Goal: Information Seeking & Learning: Learn about a topic

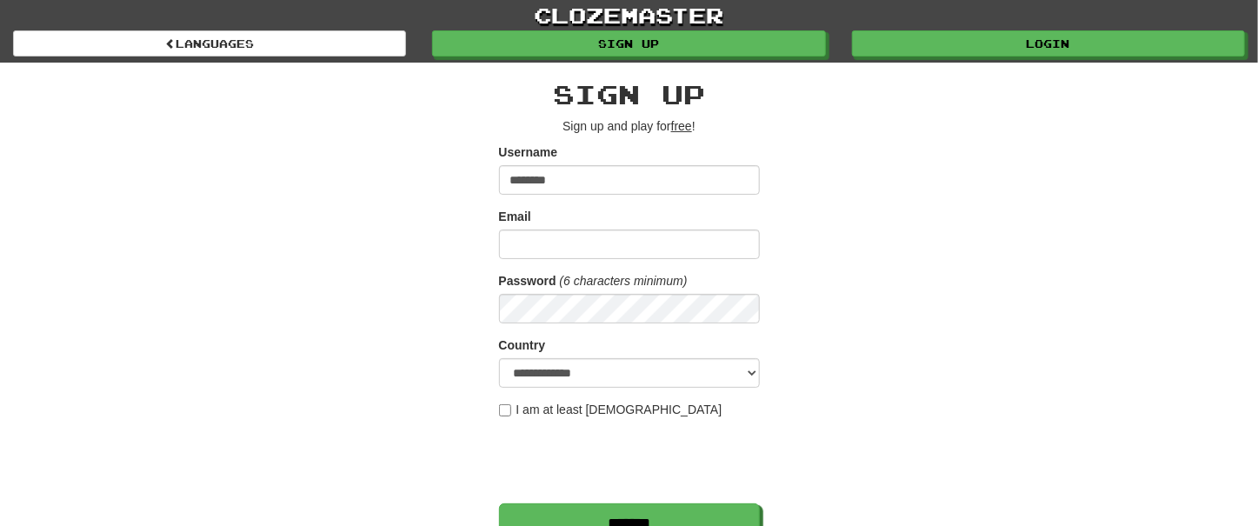
type input "********"
click at [1037, 289] on div "**********" at bounding box center [629, 367] width 1017 height 608
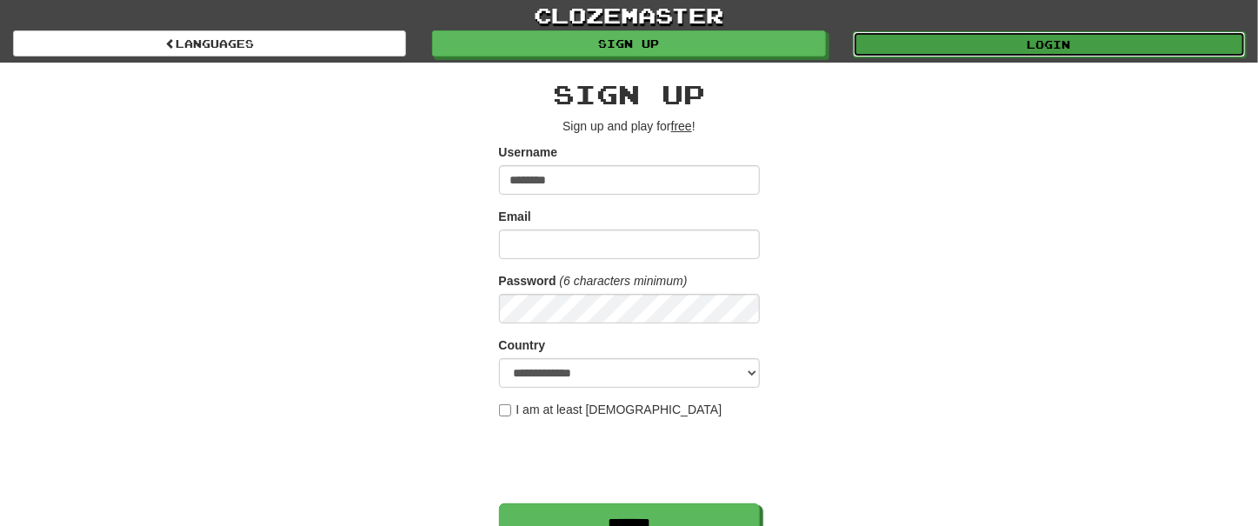
click at [1071, 53] on link "Login" at bounding box center [1049, 44] width 393 height 26
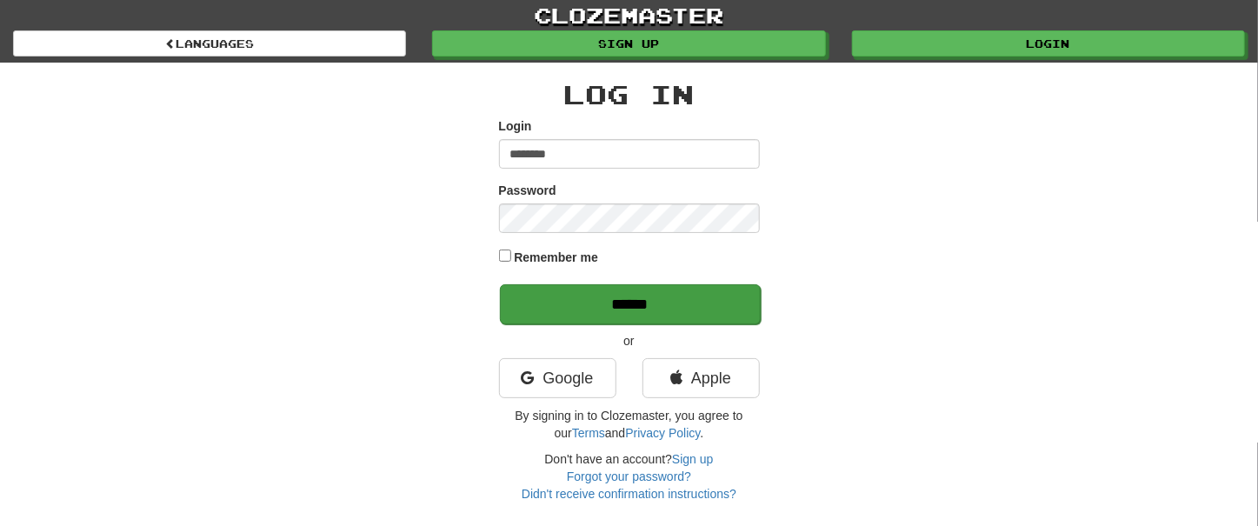
type input "********"
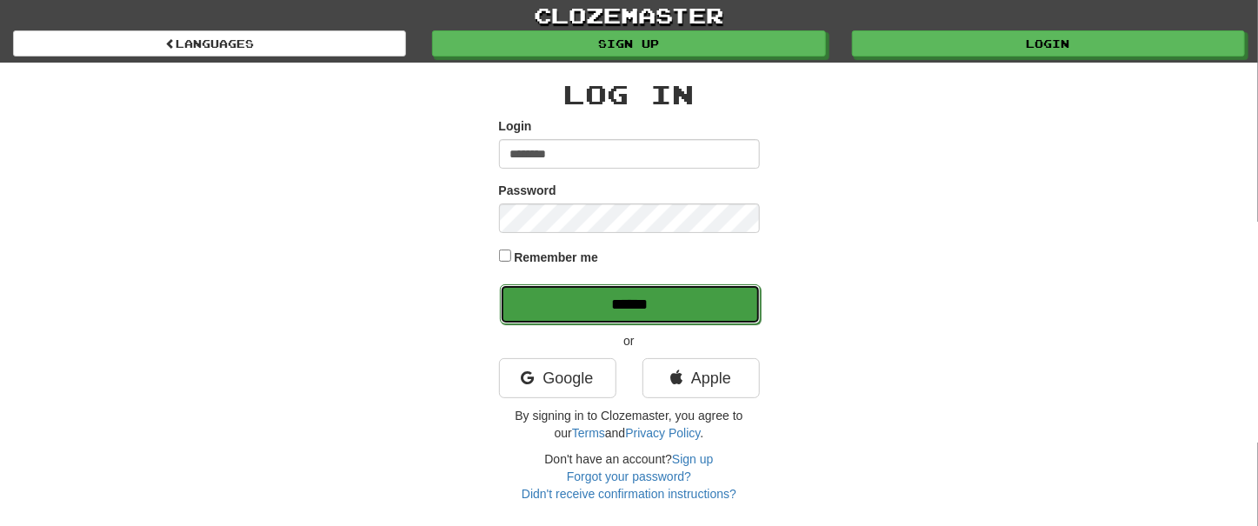
click at [610, 304] on input "******" at bounding box center [630, 304] width 261 height 40
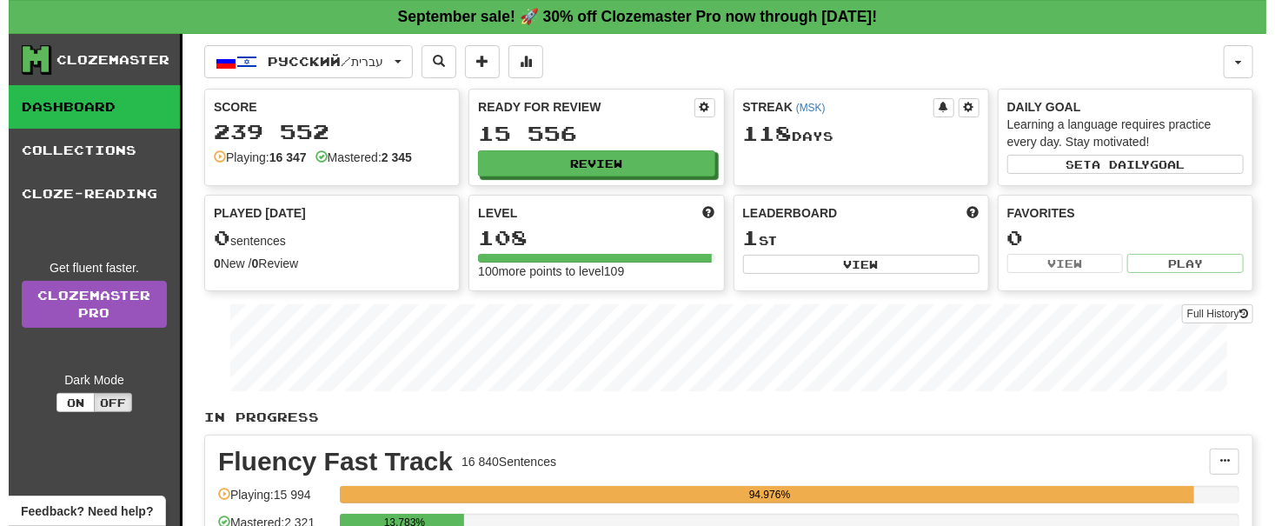
scroll to position [494, 0]
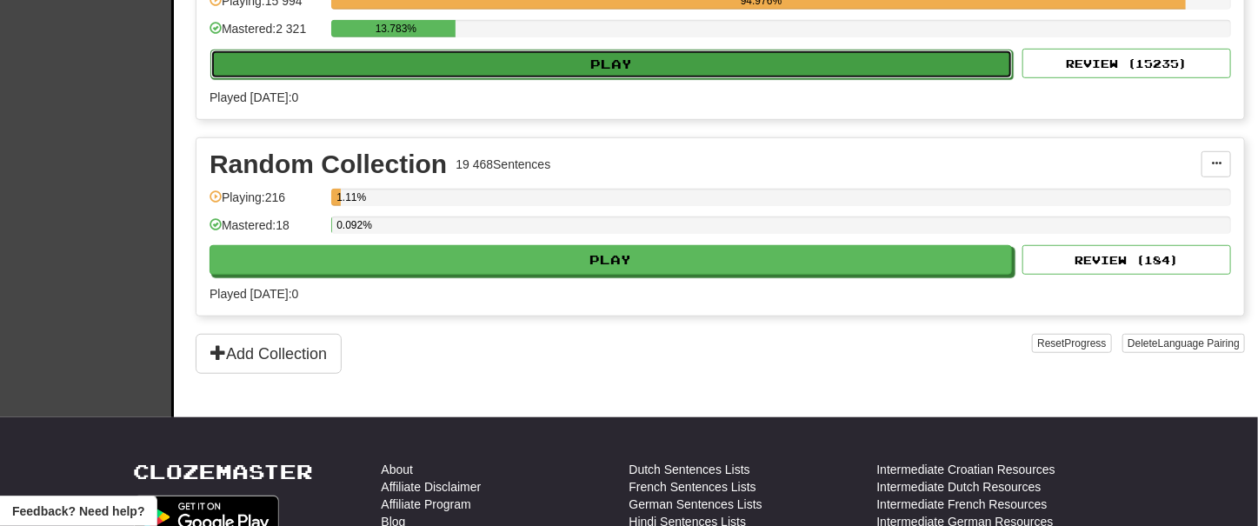
click at [606, 56] on button "Play" at bounding box center [611, 65] width 802 height 30
select select "**"
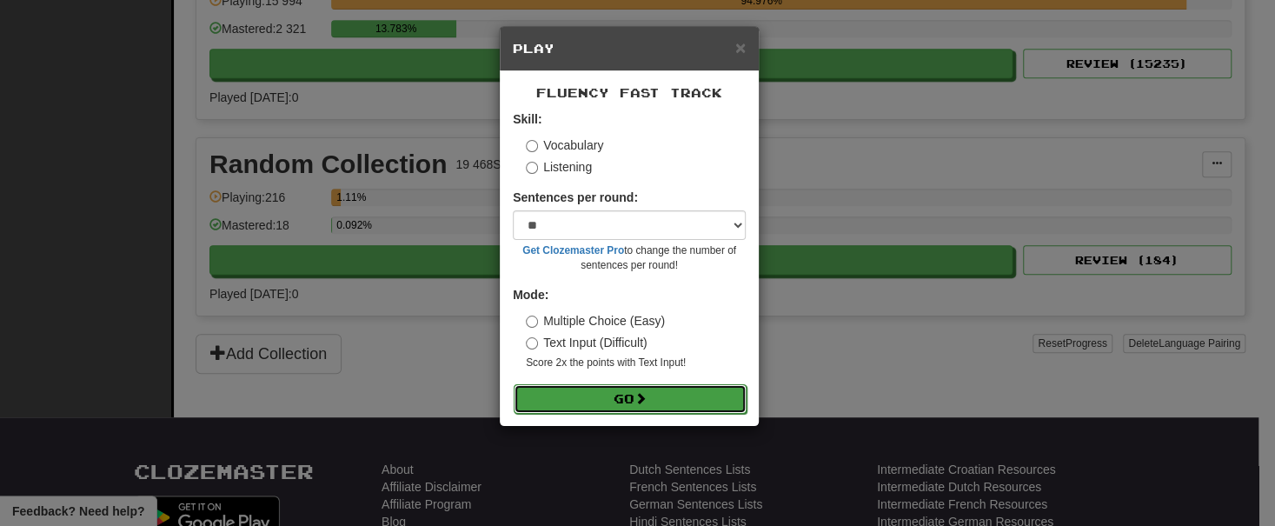
click at [605, 398] on button "Go" at bounding box center [630, 399] width 233 height 30
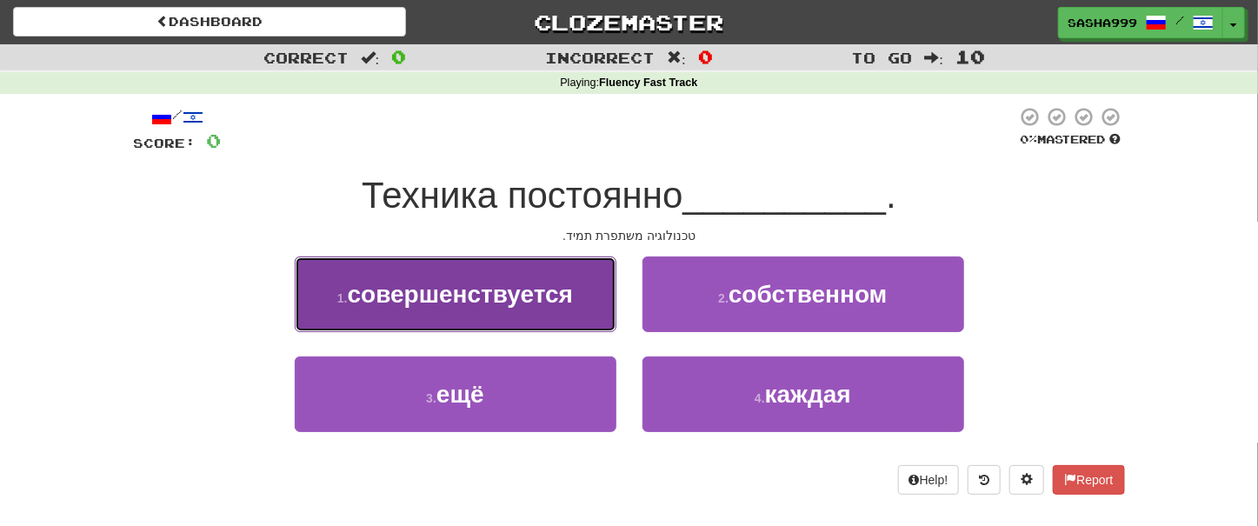
click at [426, 309] on button "1 . совершенствуется" at bounding box center [456, 294] width 322 height 76
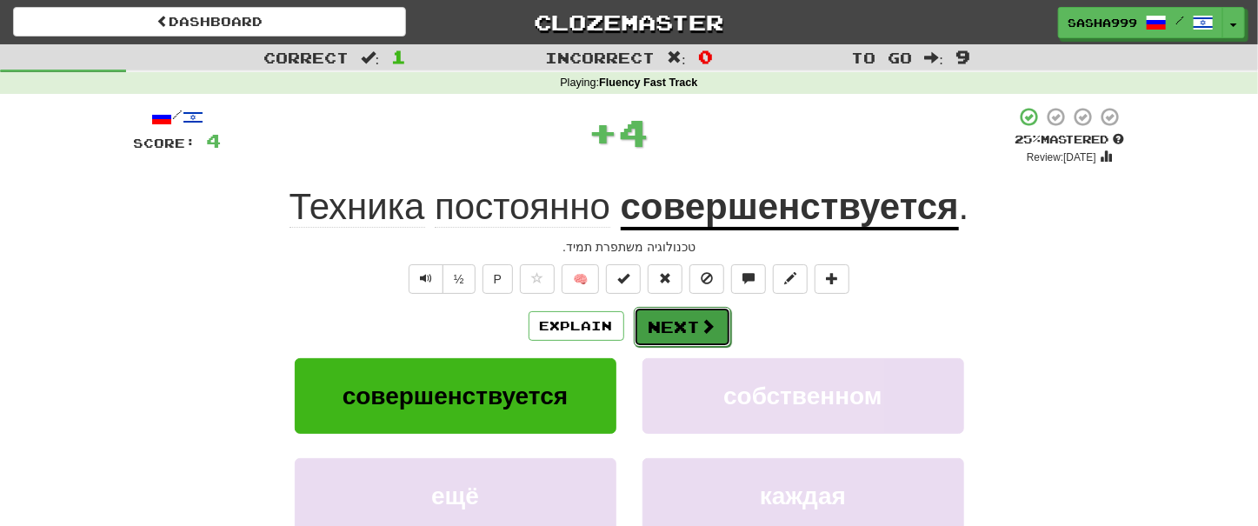
click at [669, 323] on button "Next" at bounding box center [682, 327] width 97 height 40
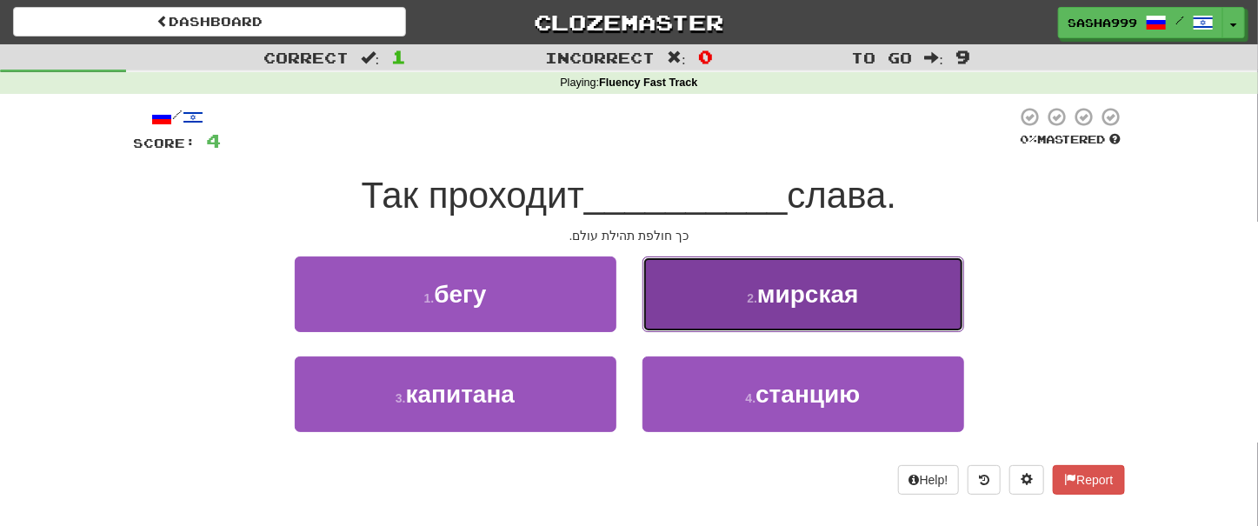
click at [778, 297] on span "мирская" at bounding box center [808, 294] width 102 height 27
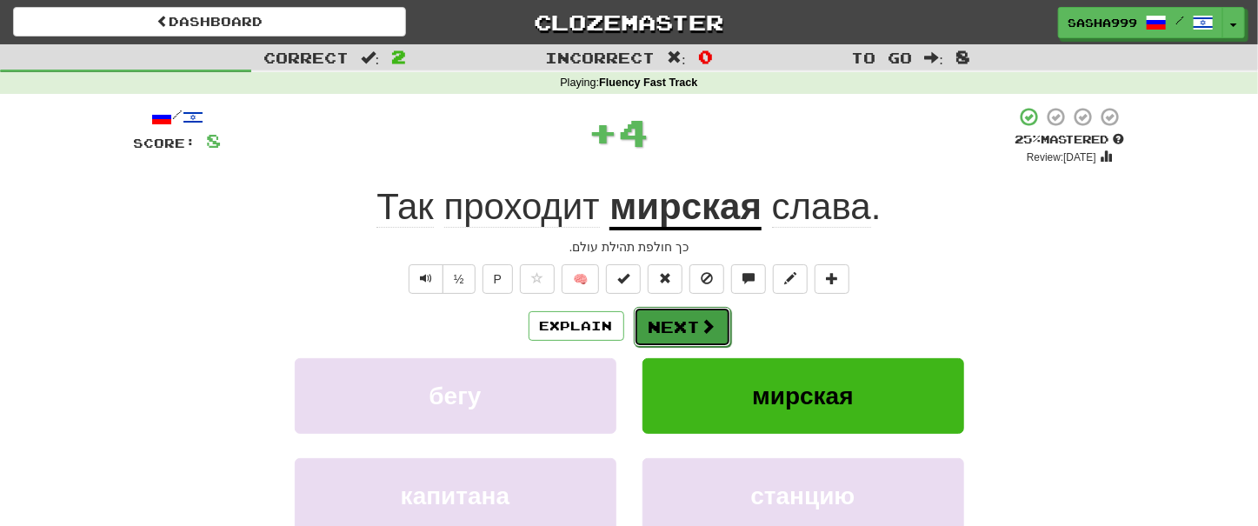
click at [667, 312] on button "Next" at bounding box center [682, 327] width 97 height 40
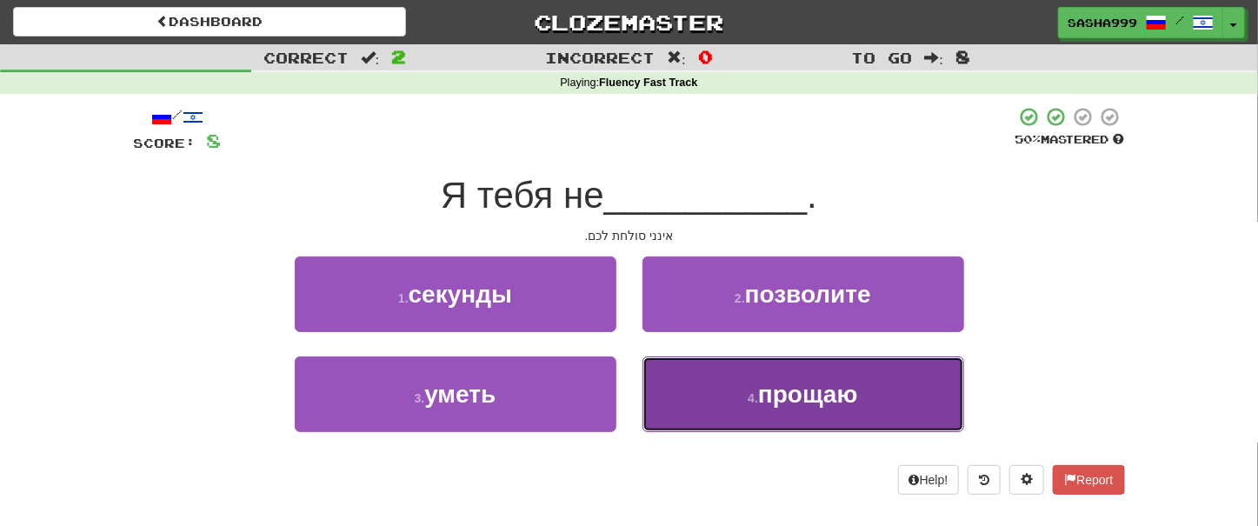
click at [814, 407] on span "прощаю" at bounding box center [808, 394] width 100 height 27
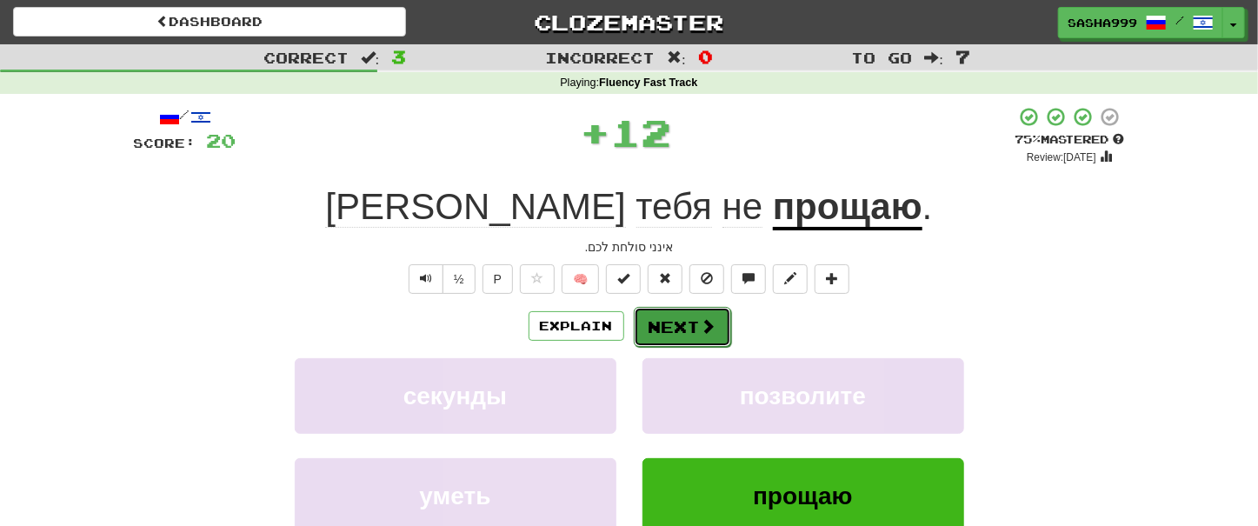
click at [682, 326] on button "Next" at bounding box center [682, 327] width 97 height 40
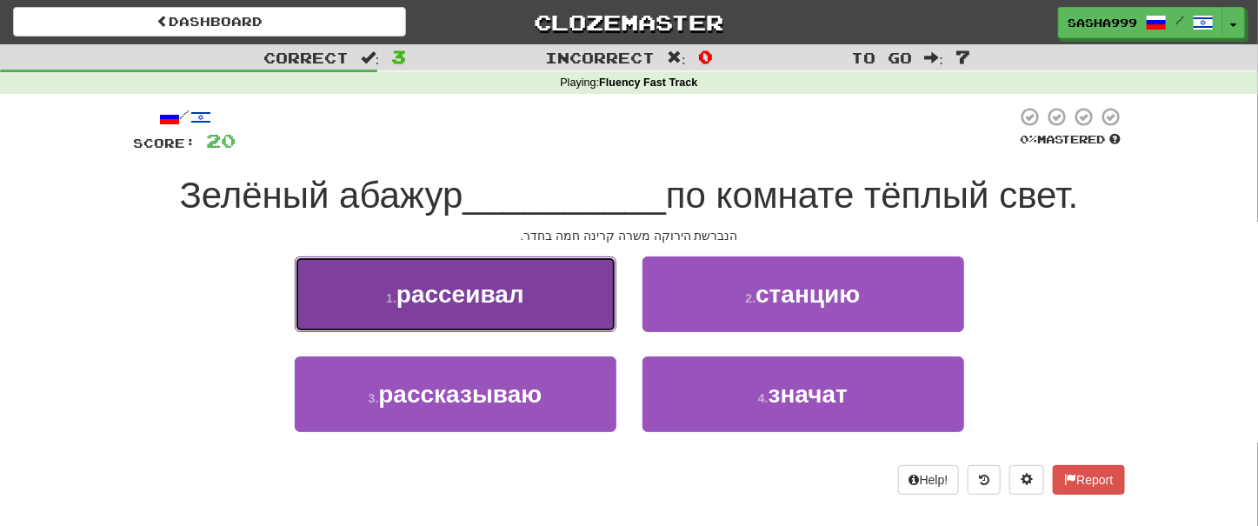
click at [483, 279] on button "1 . рассеивал" at bounding box center [456, 294] width 322 height 76
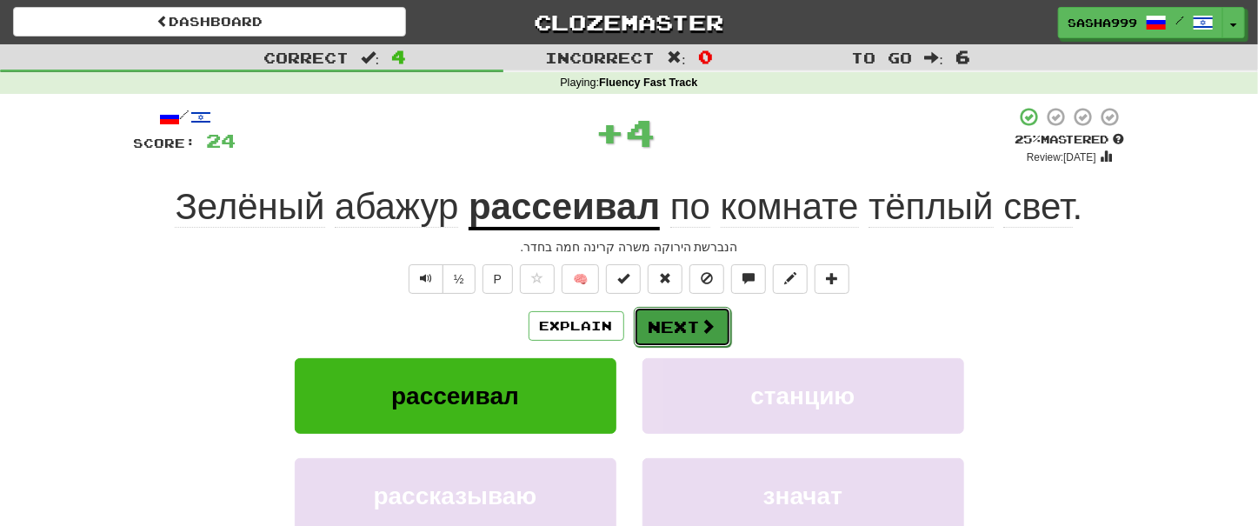
click at [682, 321] on button "Next" at bounding box center [682, 327] width 97 height 40
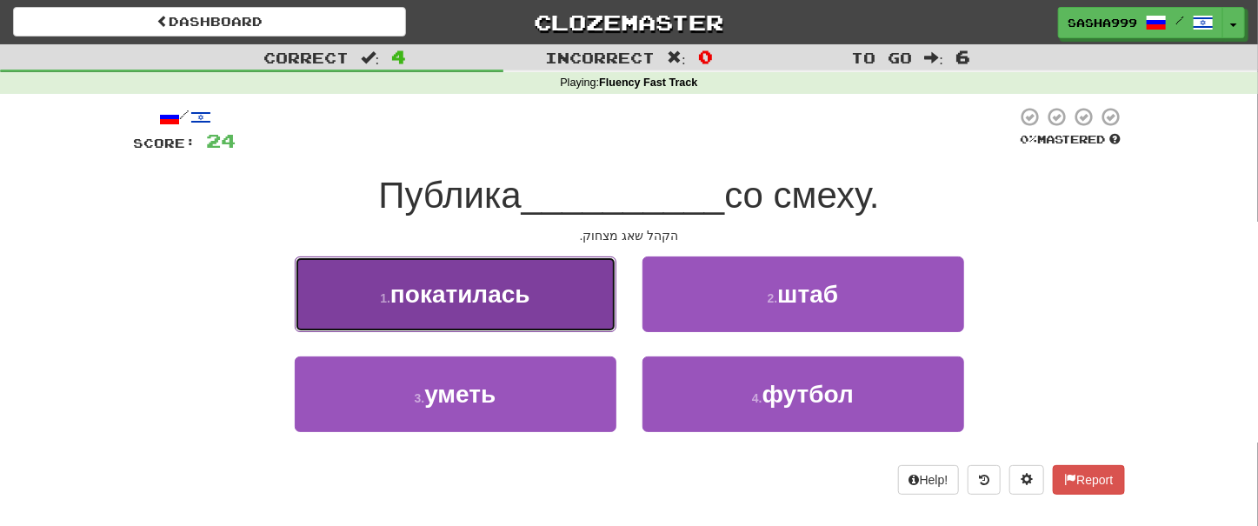
click at [496, 303] on span "покатилась" at bounding box center [460, 294] width 140 height 27
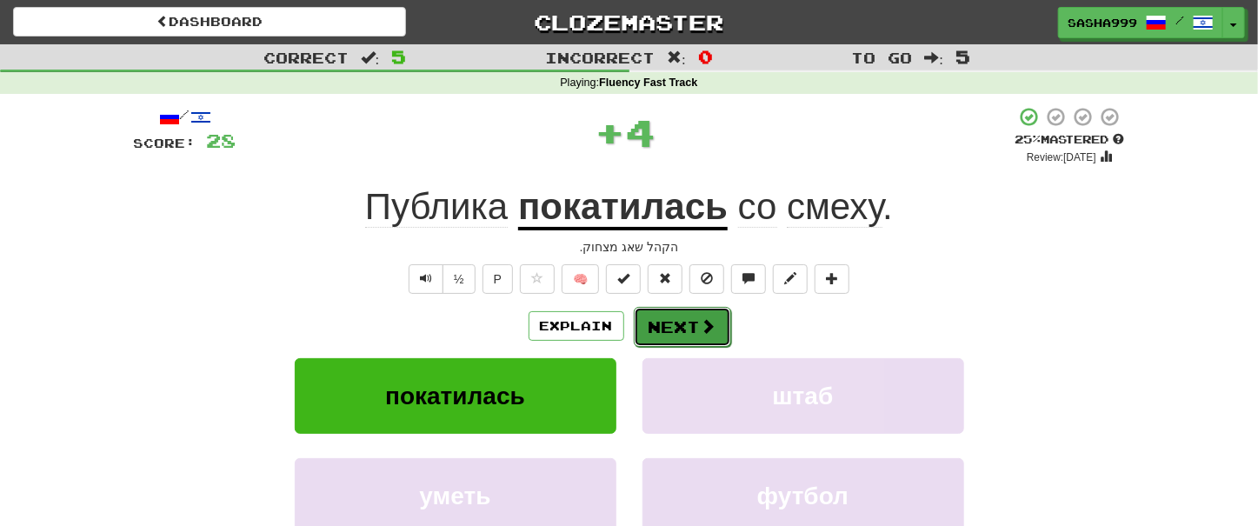
click at [703, 321] on span at bounding box center [709, 326] width 16 height 16
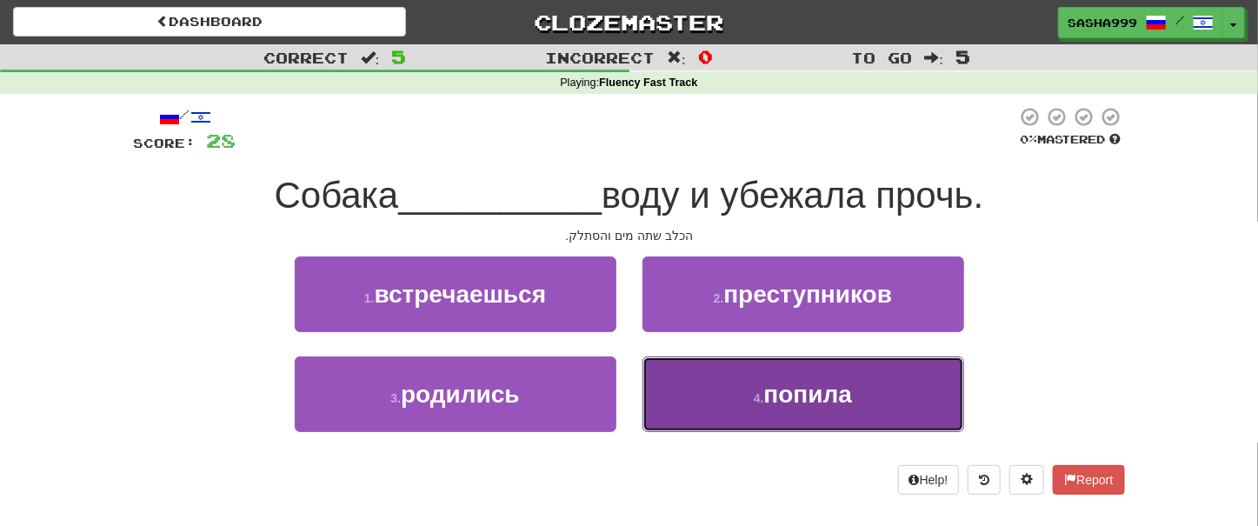
click at [855, 396] on button "4 . попила" at bounding box center [803, 394] width 322 height 76
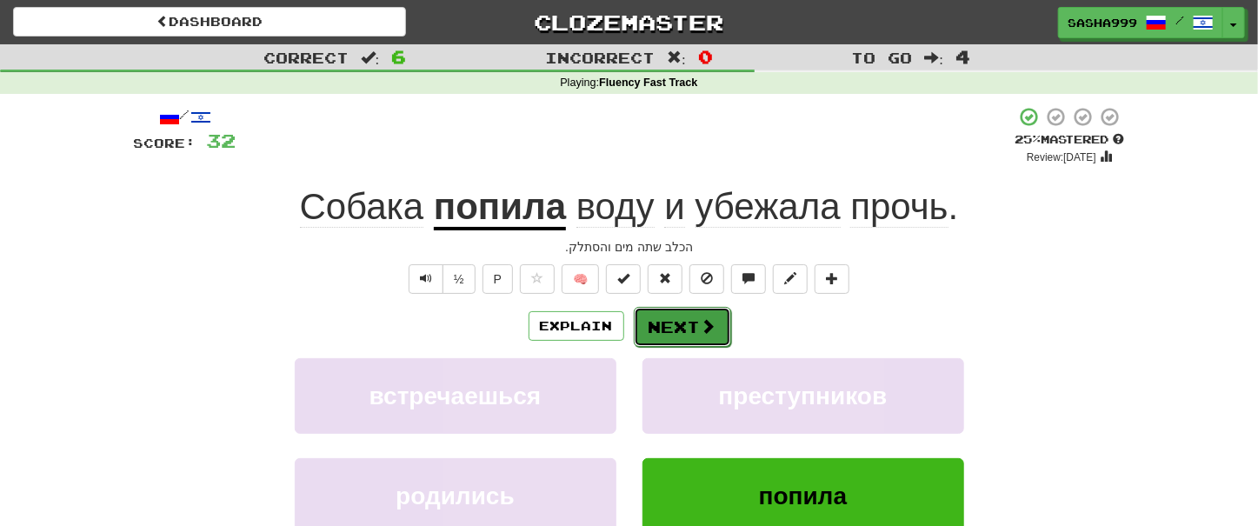
click at [687, 335] on button "Next" at bounding box center [682, 327] width 97 height 40
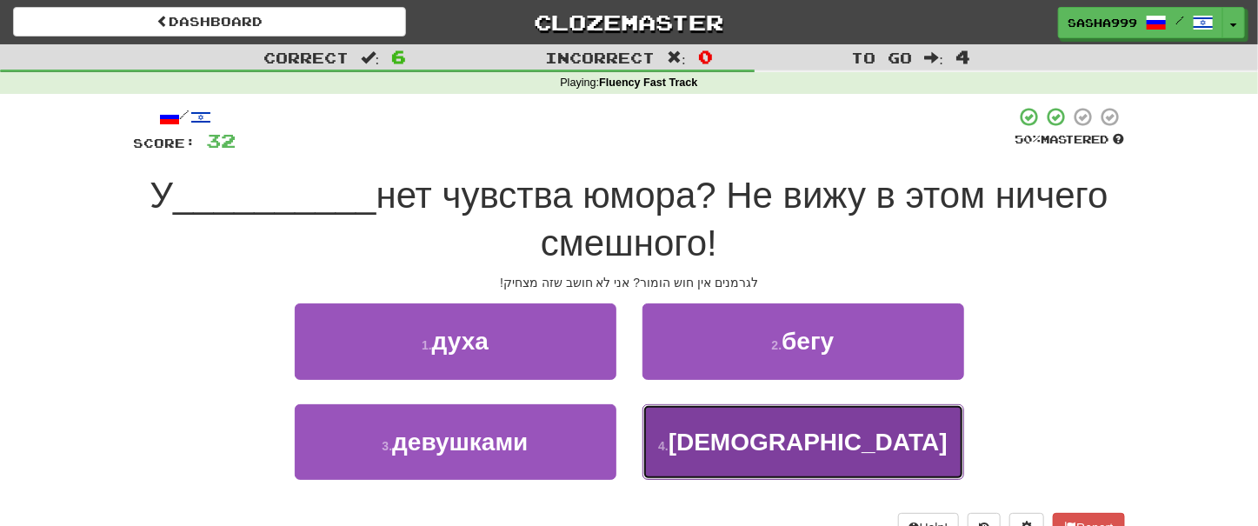
click at [801, 443] on span "немцев" at bounding box center [808, 442] width 279 height 27
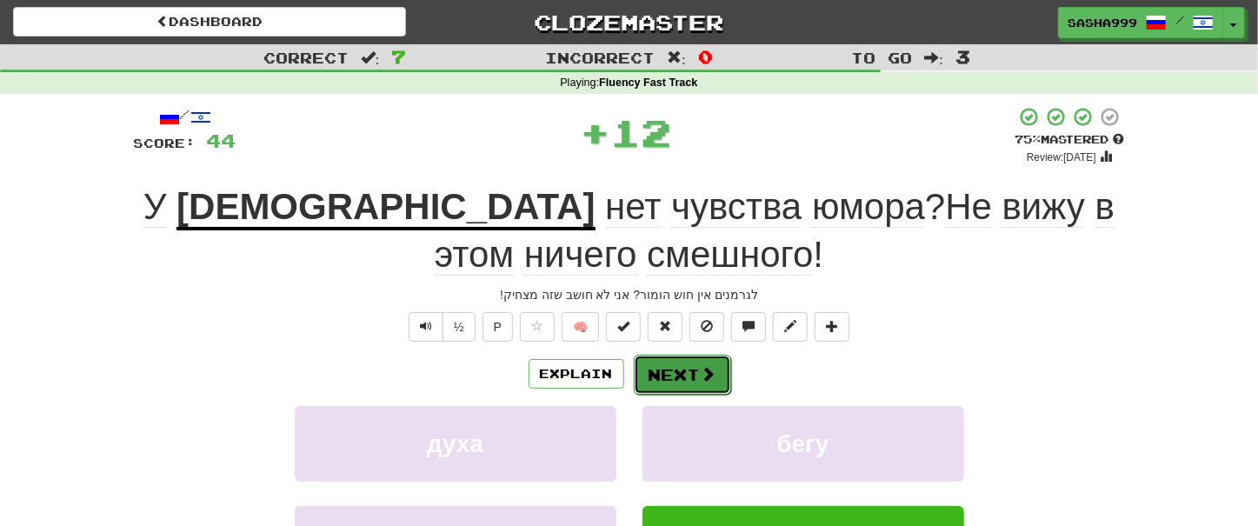
click at [686, 371] on button "Next" at bounding box center [682, 375] width 97 height 40
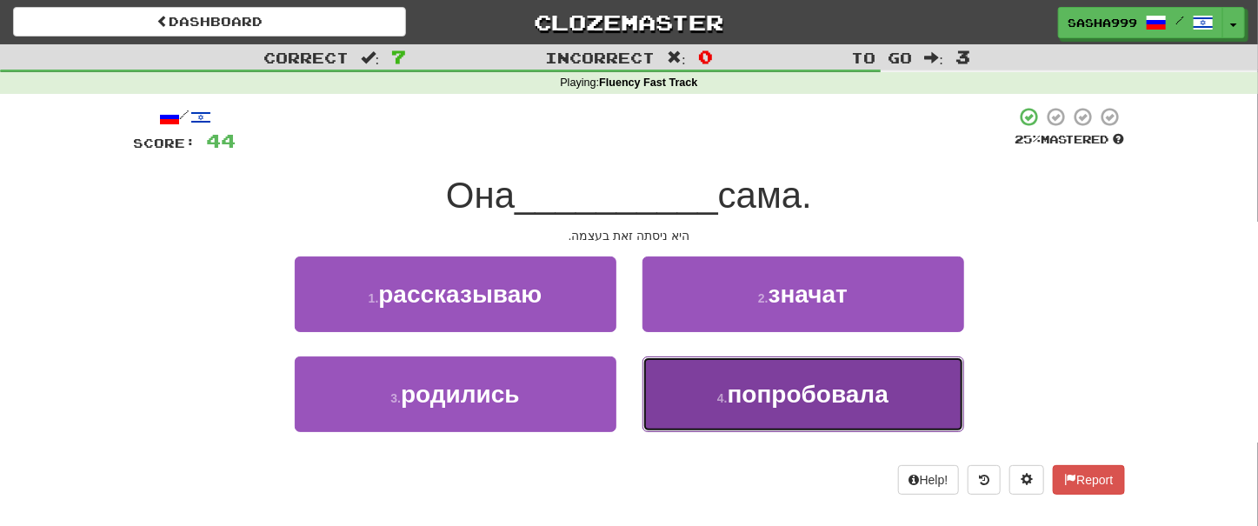
click at [781, 410] on button "4 . попробовала" at bounding box center [803, 394] width 322 height 76
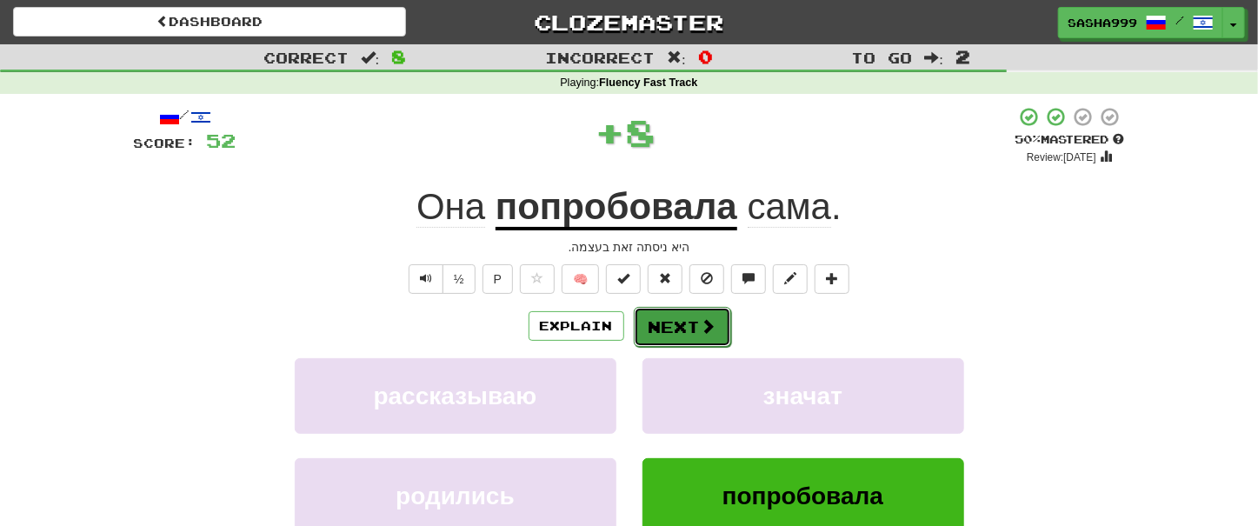
click at [675, 326] on button "Next" at bounding box center [682, 327] width 97 height 40
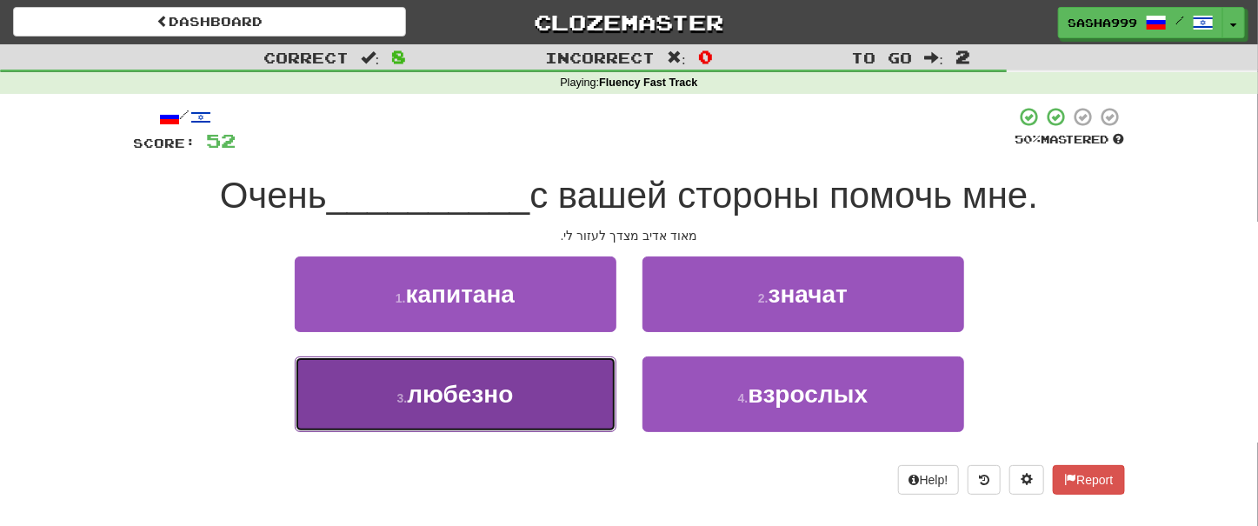
click at [556, 397] on button "3 . любезно" at bounding box center [456, 394] width 322 height 76
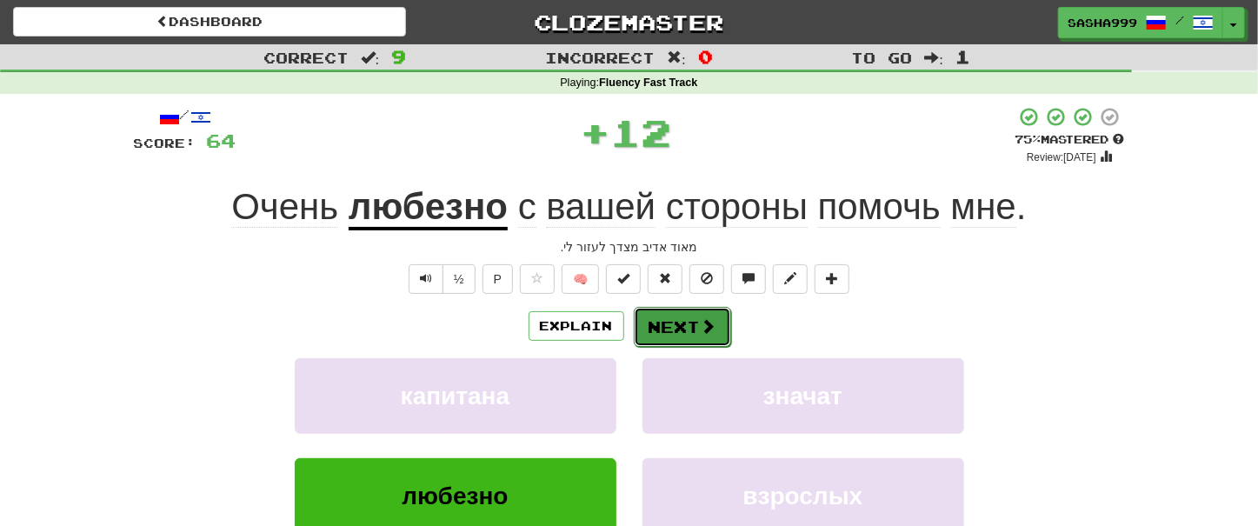
click at [685, 323] on button "Next" at bounding box center [682, 327] width 97 height 40
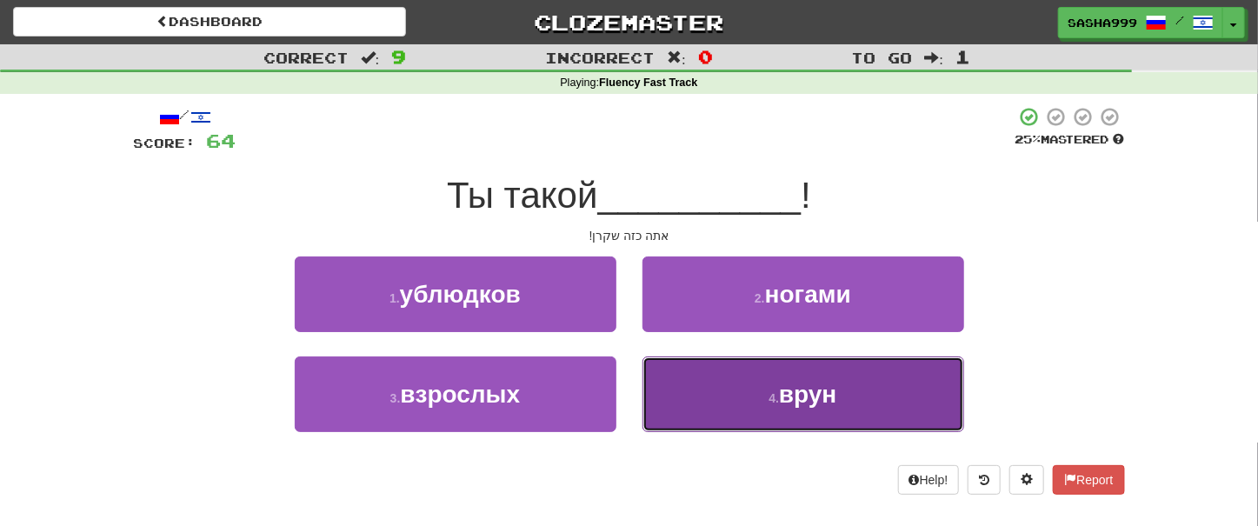
click at [840, 407] on button "4 . врун" at bounding box center [803, 394] width 322 height 76
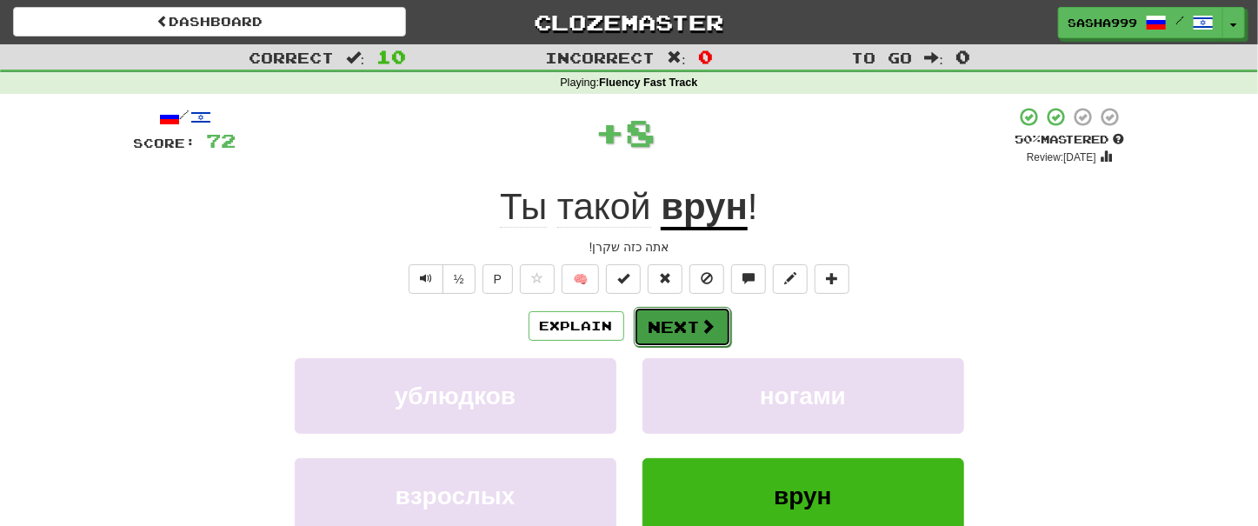
click at [678, 320] on button "Next" at bounding box center [682, 327] width 97 height 40
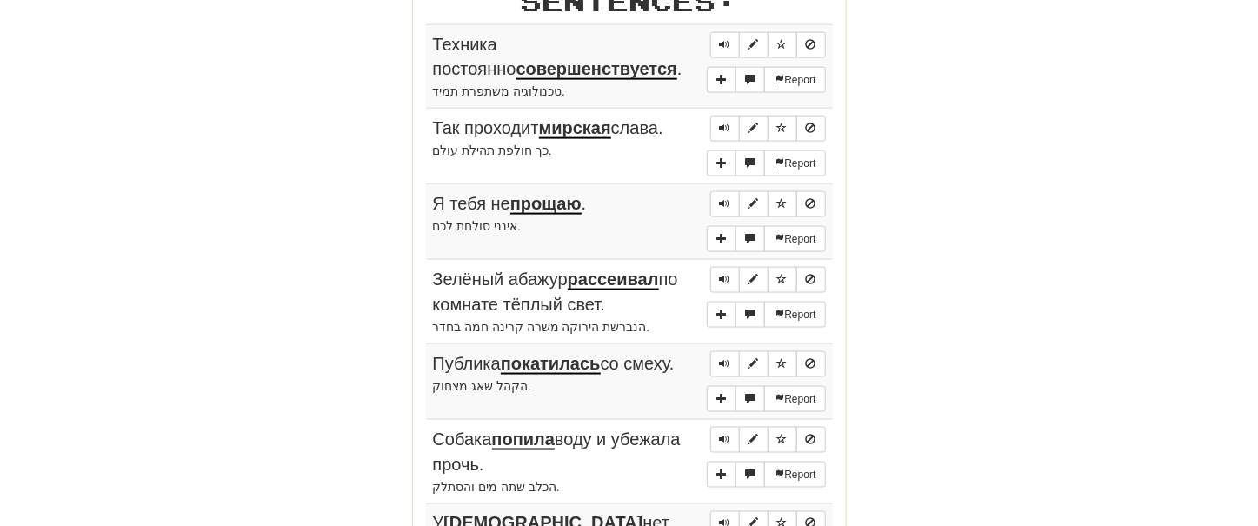
scroll to position [988, 0]
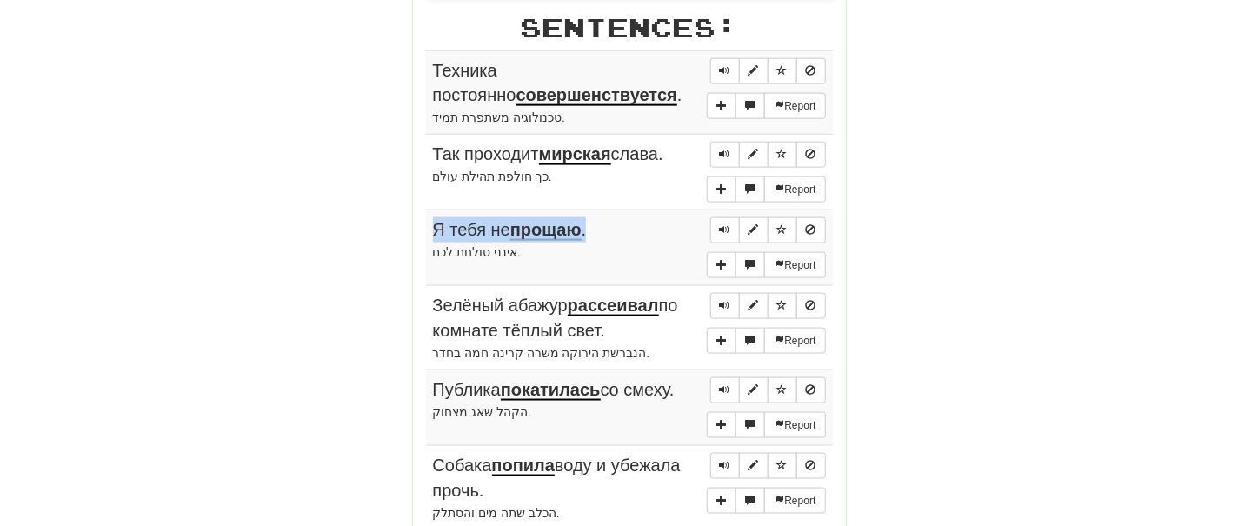
drag, startPoint x: 403, startPoint y: 66, endPoint x: 599, endPoint y: 225, distance: 252.1
click at [599, 225] on div "Round Results Stats: Score: + 72 Time: 1 : 14 New: 5 Review: 5 Correct: 10 Inco…" at bounding box center [629, 66] width 991 height 1671
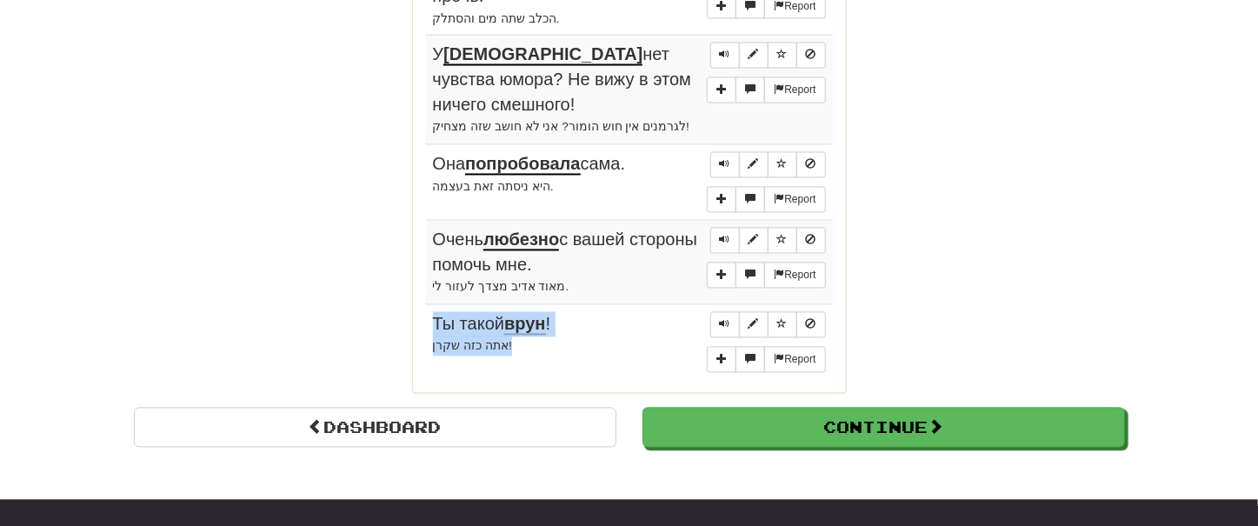
click at [524, 352] on div "אתה כזה שקרן!" at bounding box center [629, 346] width 393 height 20
copy td "Ты такой врун ! אתה כזה שקרן!"
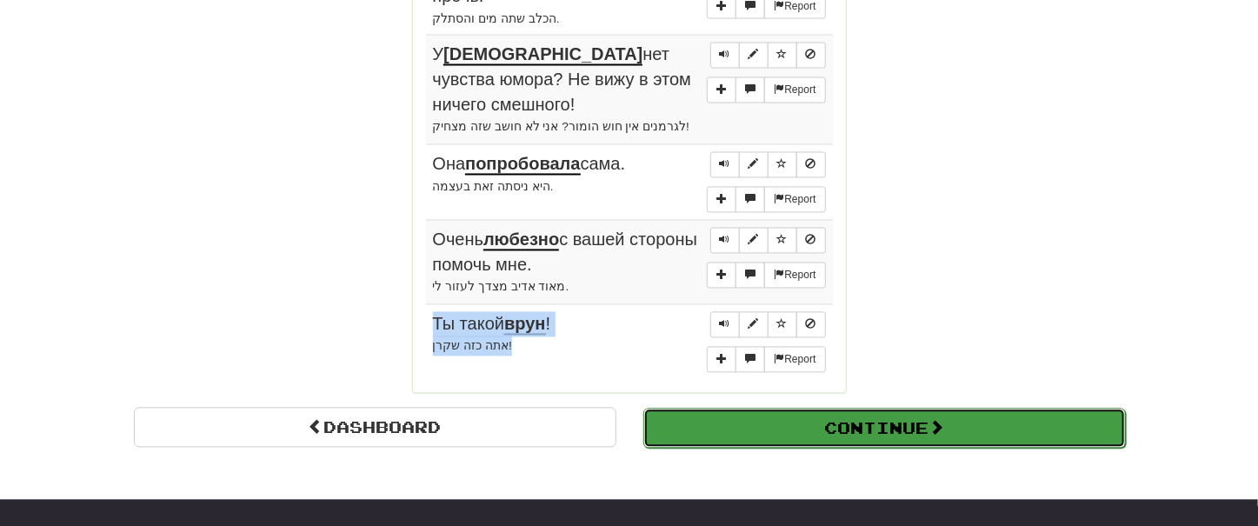
click at [827, 434] on button "Continue" at bounding box center [884, 429] width 483 height 40
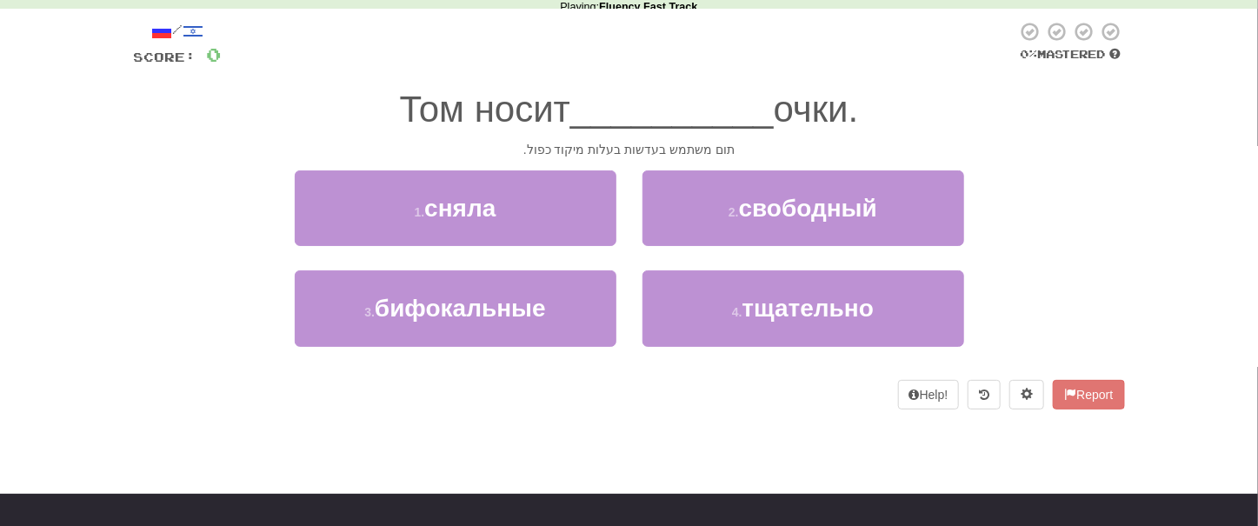
scroll to position [18, 0]
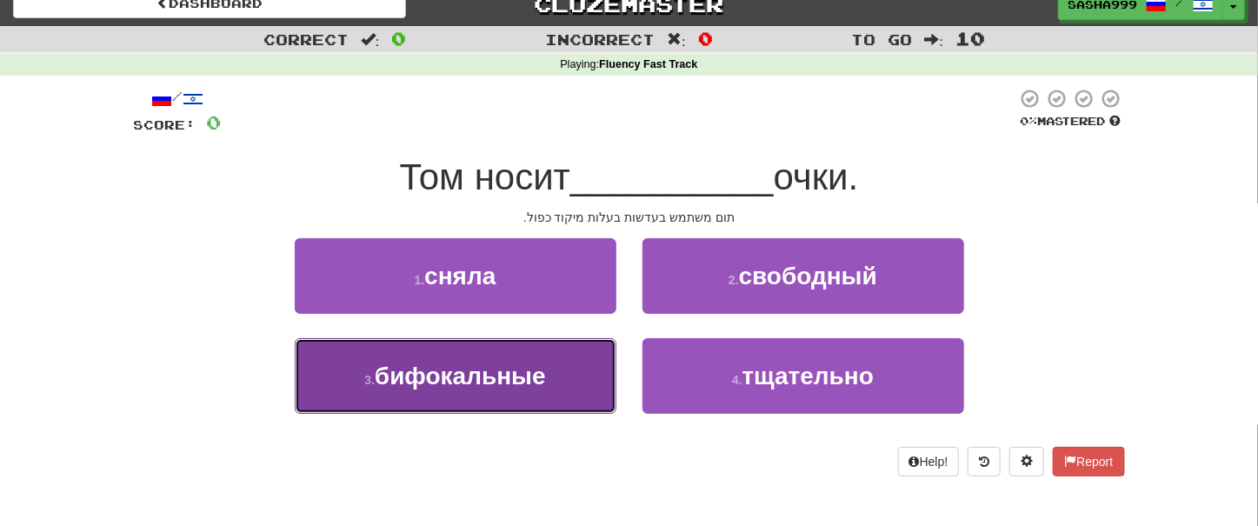
click at [495, 370] on span "бифокальные" at bounding box center [460, 376] width 171 height 27
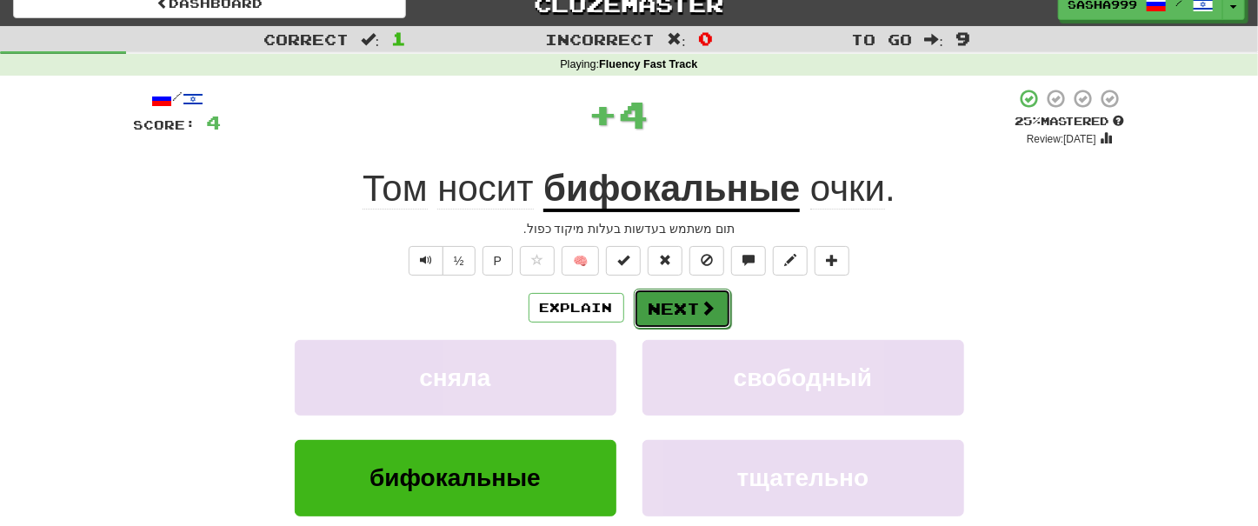
click at [670, 315] on button "Next" at bounding box center [682, 309] width 97 height 40
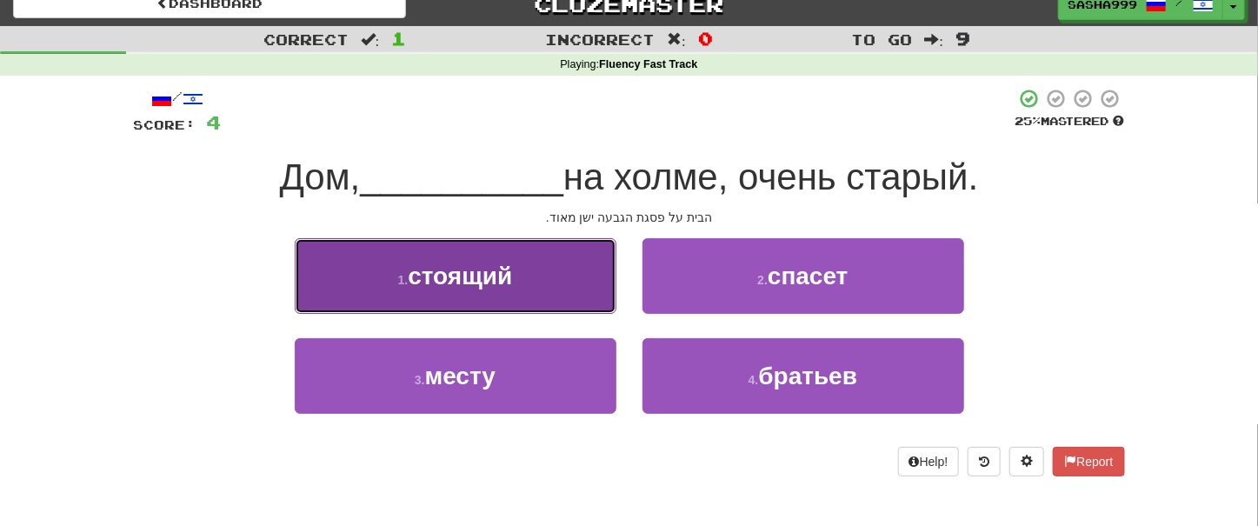
click at [502, 267] on span "стоящий" at bounding box center [460, 276] width 104 height 27
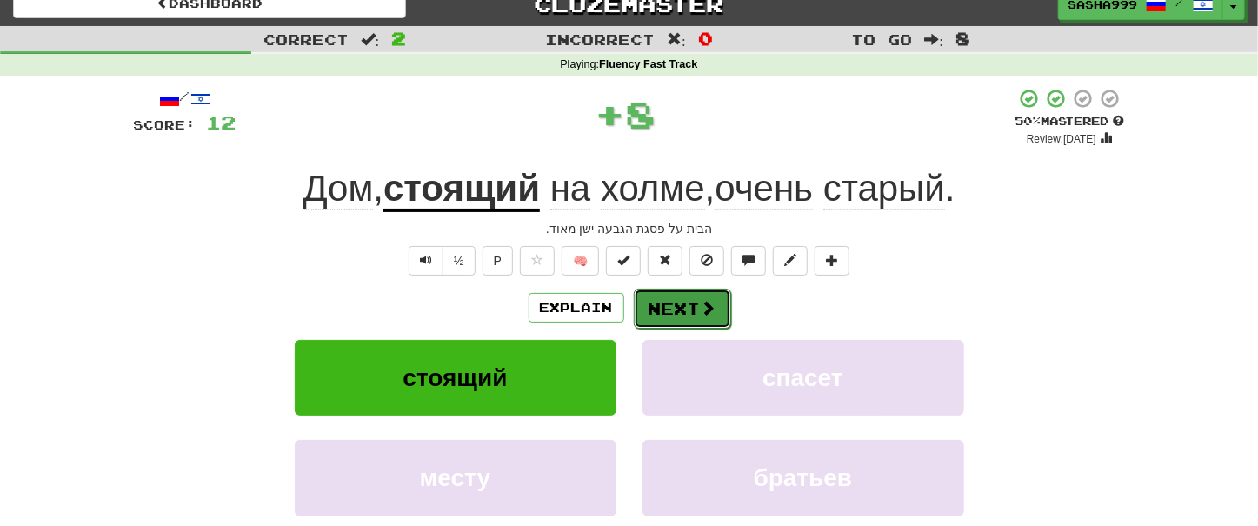
click at [662, 300] on button "Next" at bounding box center [682, 309] width 97 height 40
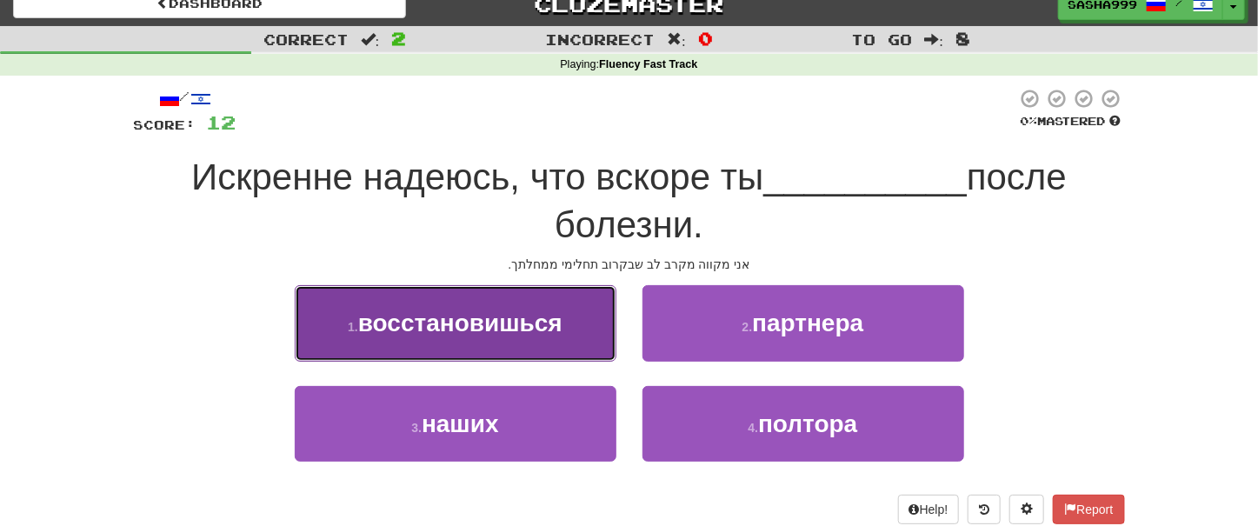
click at [513, 312] on span "восстановишься" at bounding box center [460, 323] width 204 height 27
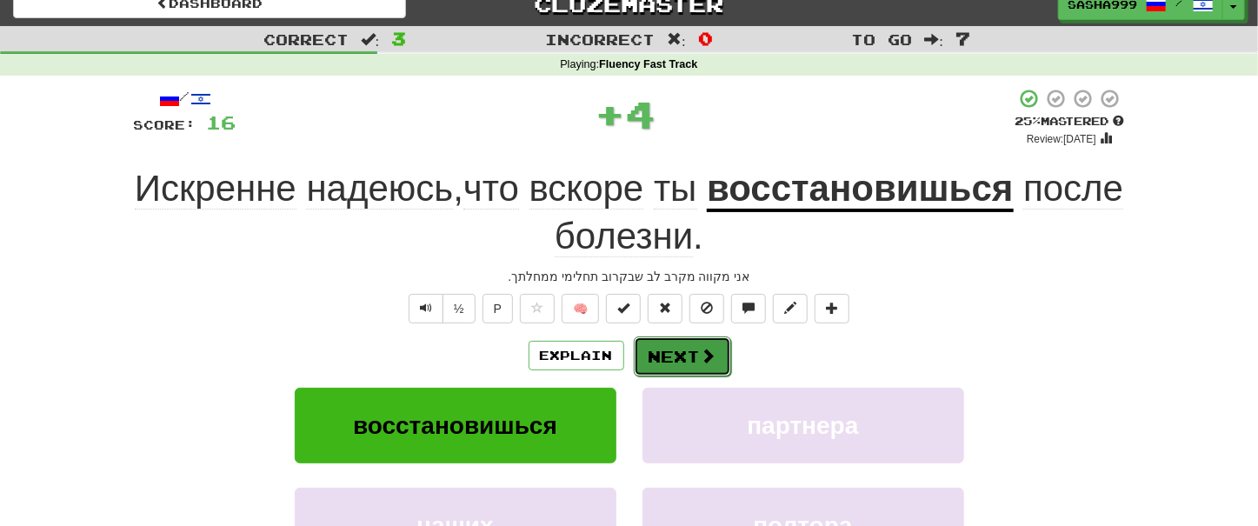
click at [675, 340] on button "Next" at bounding box center [682, 356] width 97 height 40
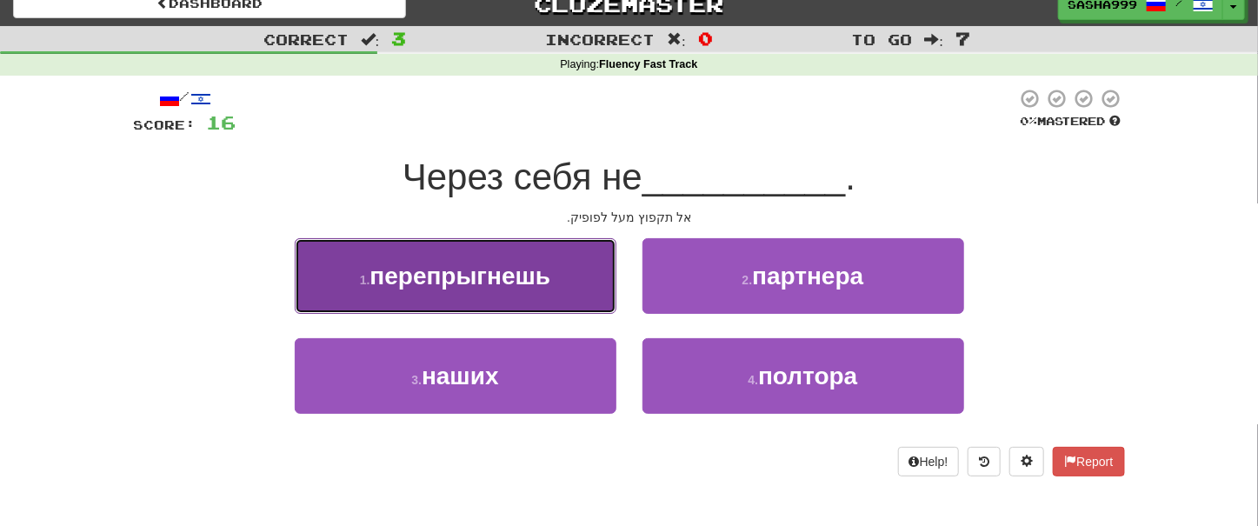
click at [528, 273] on span "перепрыгнешь" at bounding box center [459, 276] width 181 height 27
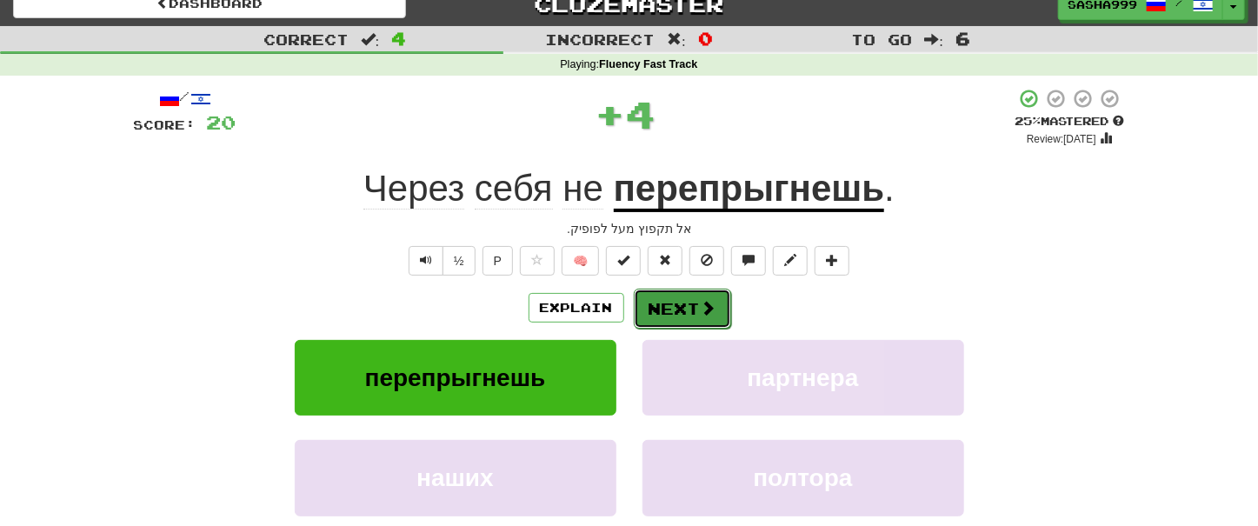
click at [675, 314] on button "Next" at bounding box center [682, 309] width 97 height 40
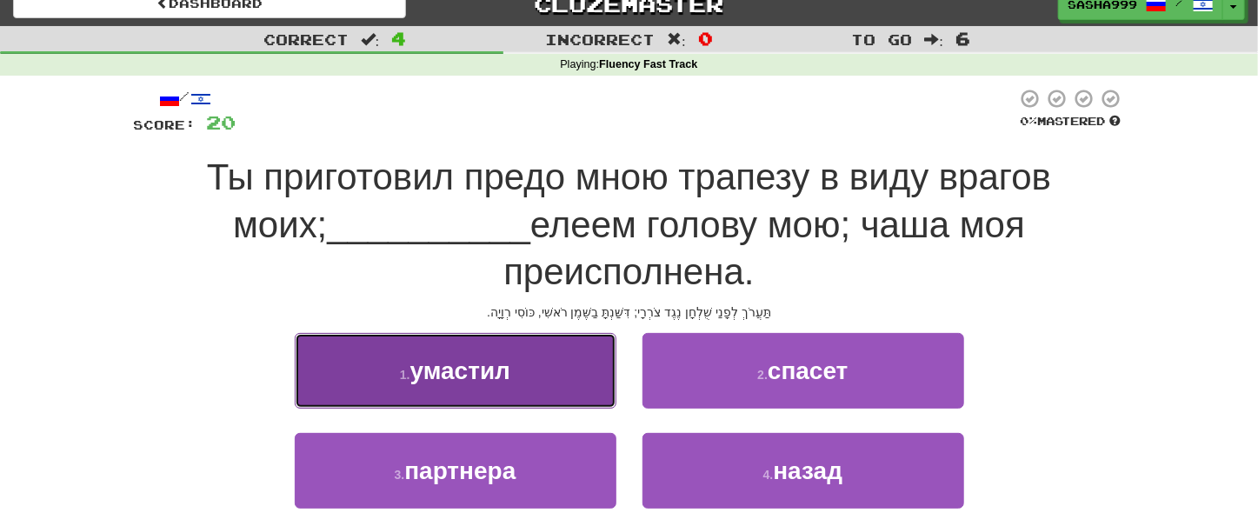
click at [500, 357] on span "умастил" at bounding box center [460, 370] width 100 height 27
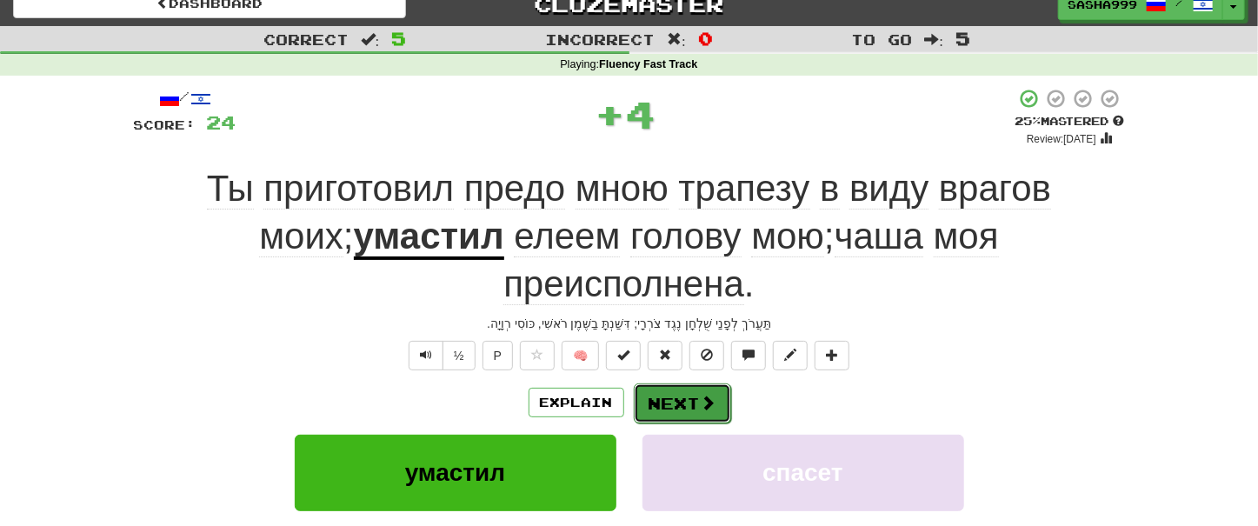
click at [695, 383] on button "Next" at bounding box center [682, 403] width 97 height 40
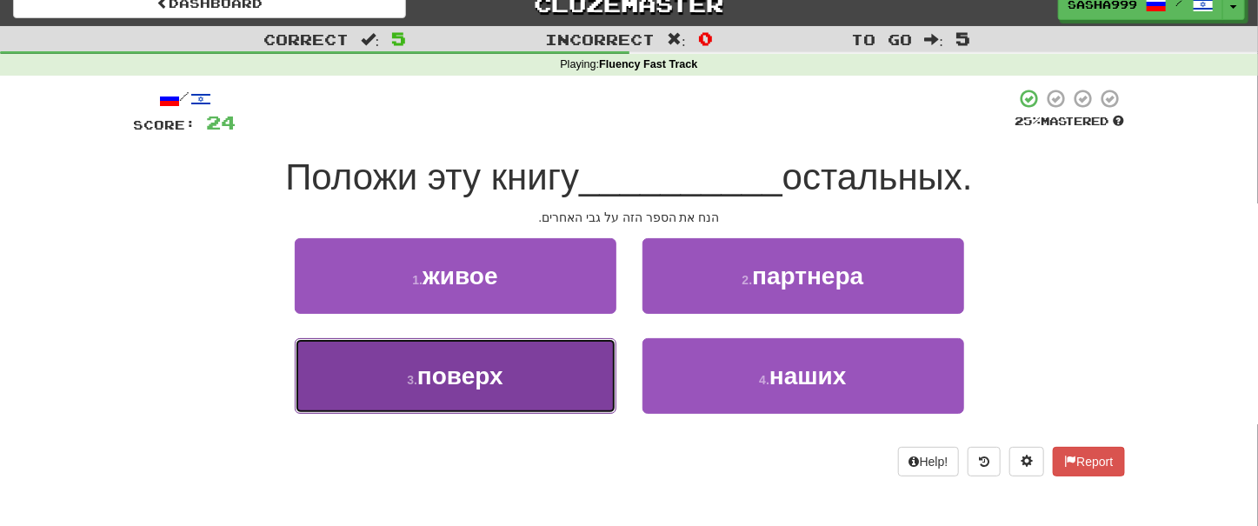
click at [527, 380] on button "3 . поверх" at bounding box center [456, 376] width 322 height 76
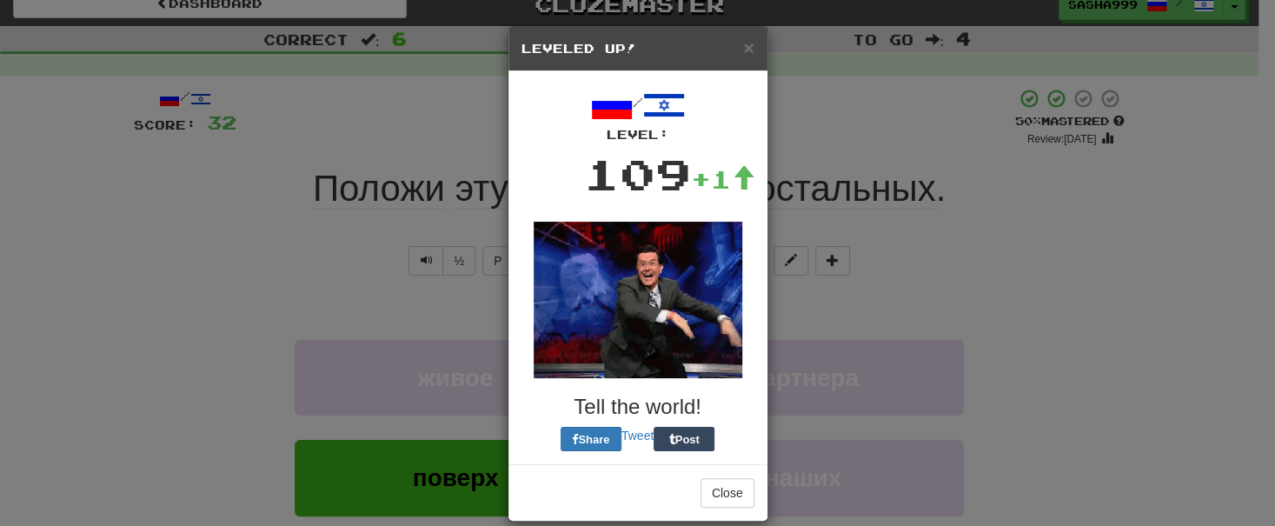
click at [1188, 406] on div "× Leveled Up! / Level: 109 +1 Tell the world! Share Tweet Post Close" at bounding box center [637, 263] width 1275 height 526
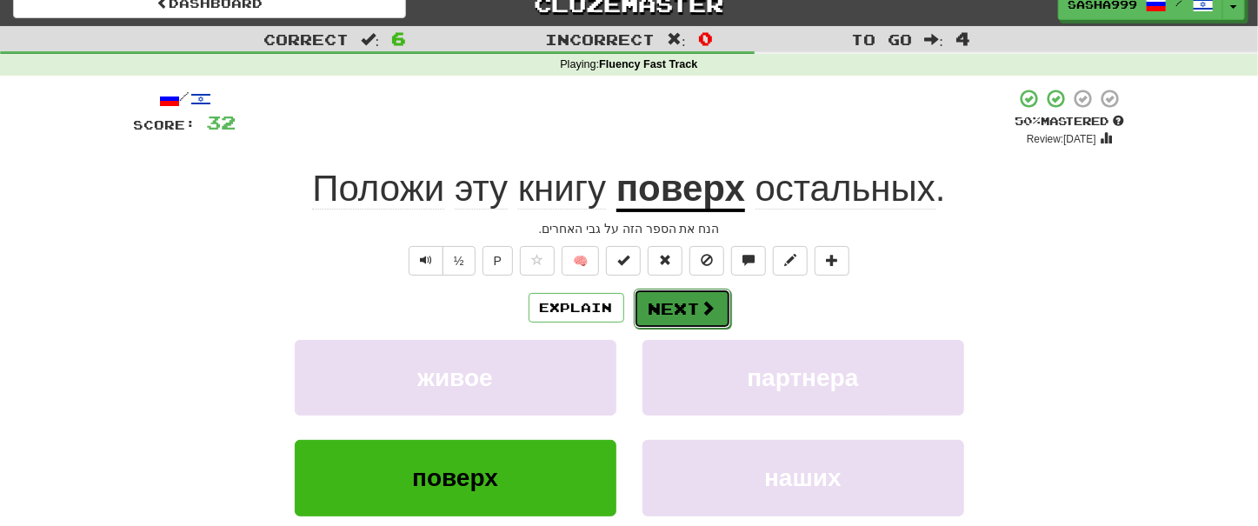
click at [693, 293] on button "Next" at bounding box center [682, 309] width 97 height 40
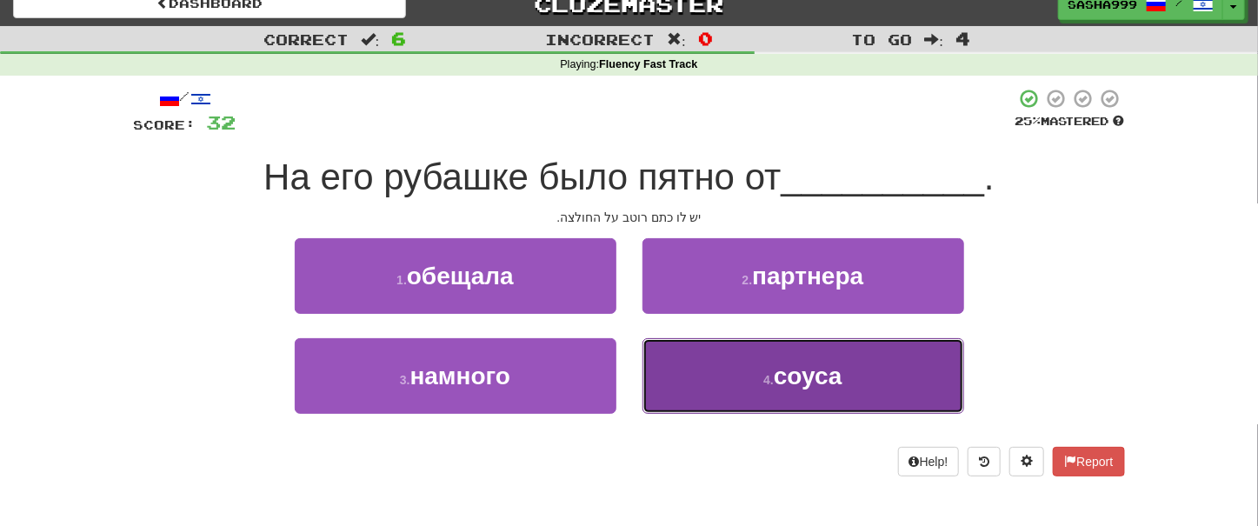
click at [802, 388] on span "соуса" at bounding box center [808, 376] width 69 height 27
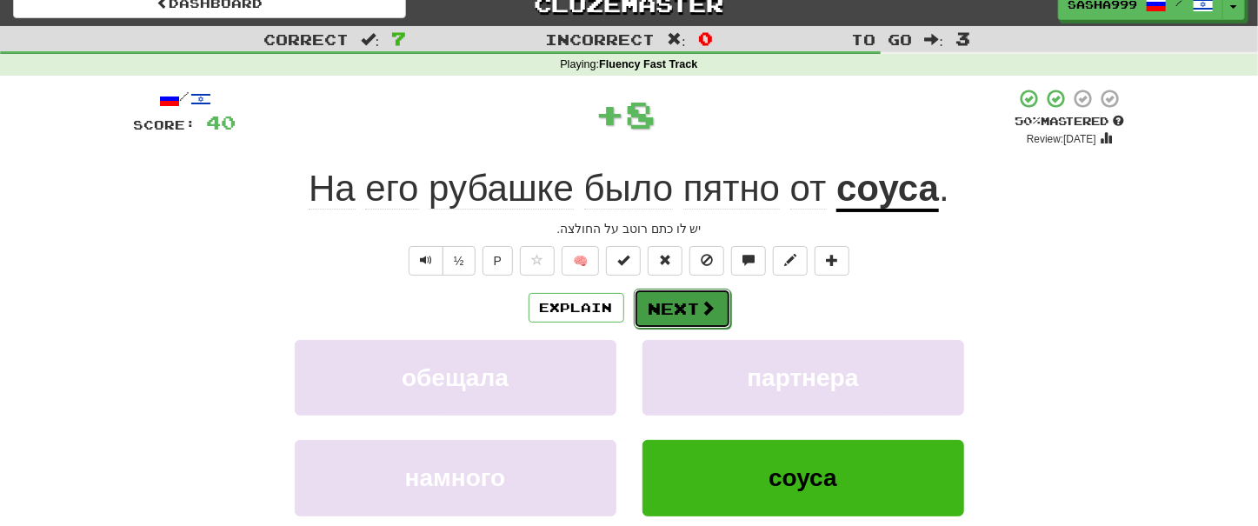
click at [680, 292] on button "Next" at bounding box center [682, 309] width 97 height 40
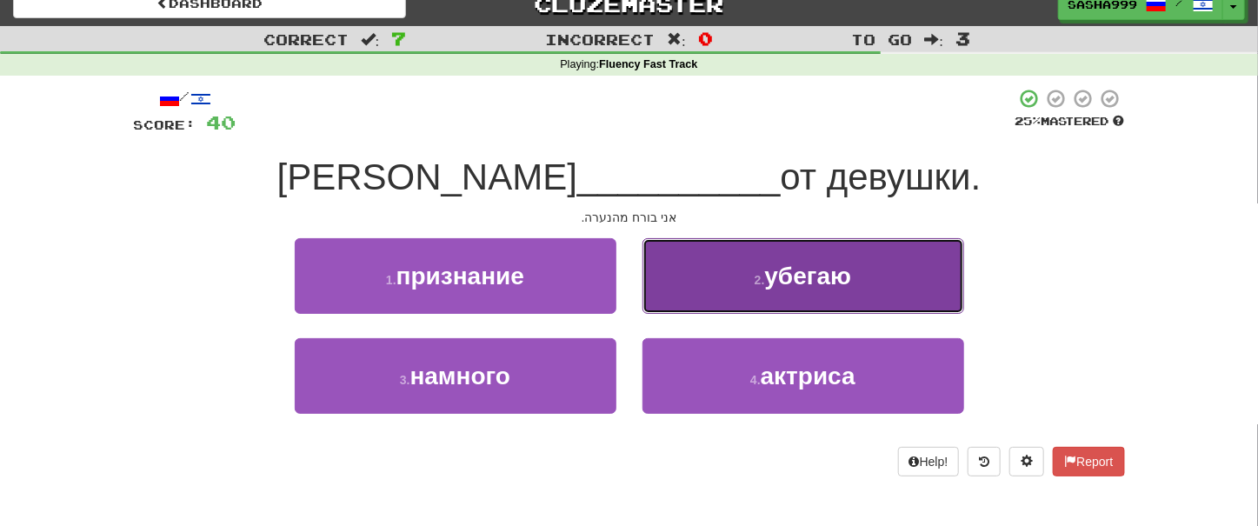
click at [802, 273] on span "убегаю" at bounding box center [808, 276] width 87 height 27
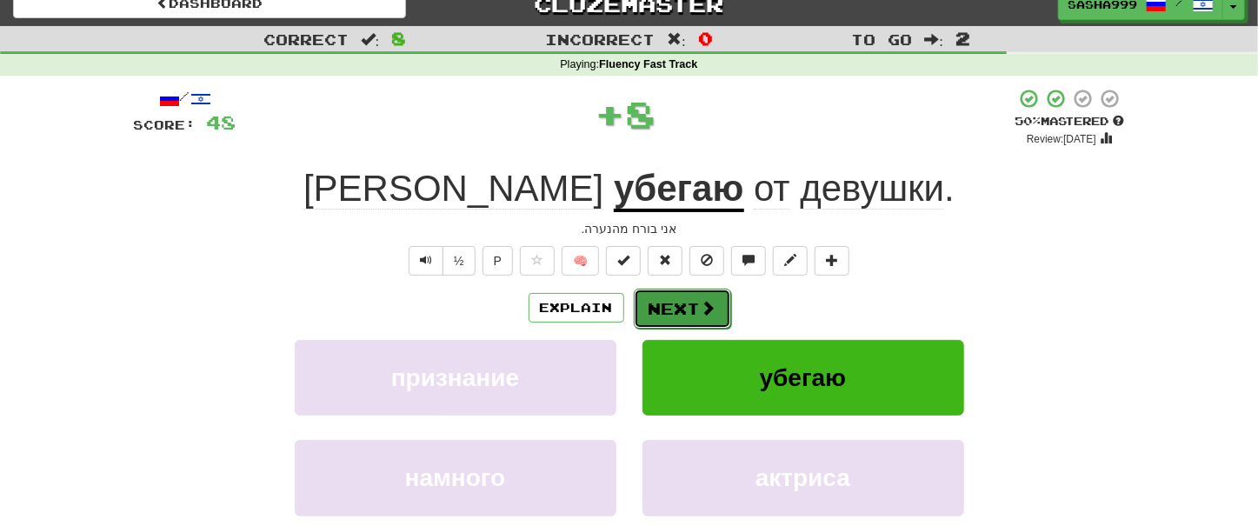
click at [660, 297] on button "Next" at bounding box center [682, 309] width 97 height 40
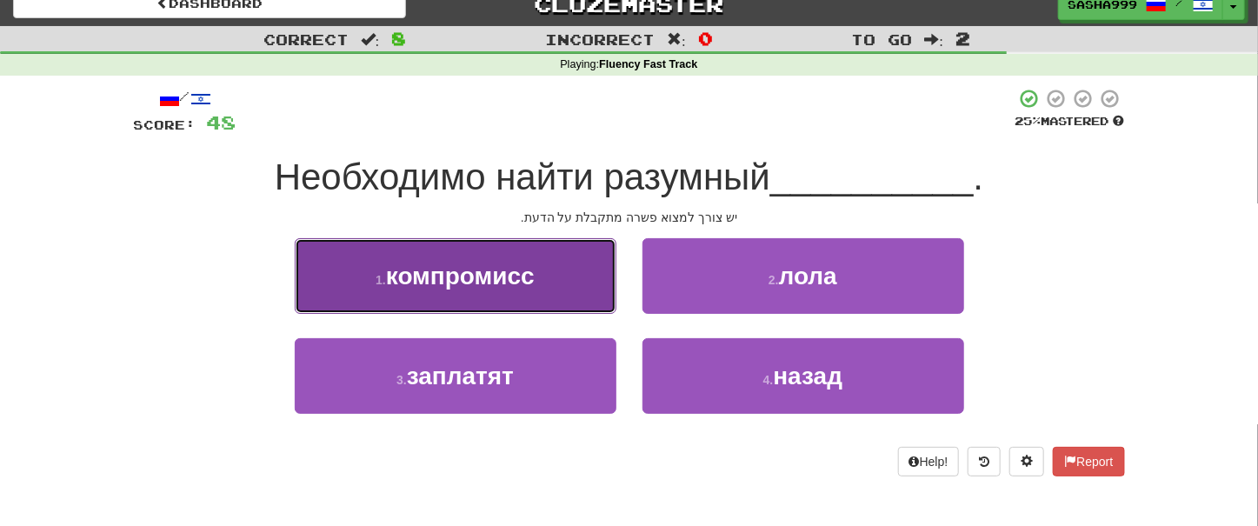
click at [496, 280] on span "компромисс" at bounding box center [460, 276] width 149 height 27
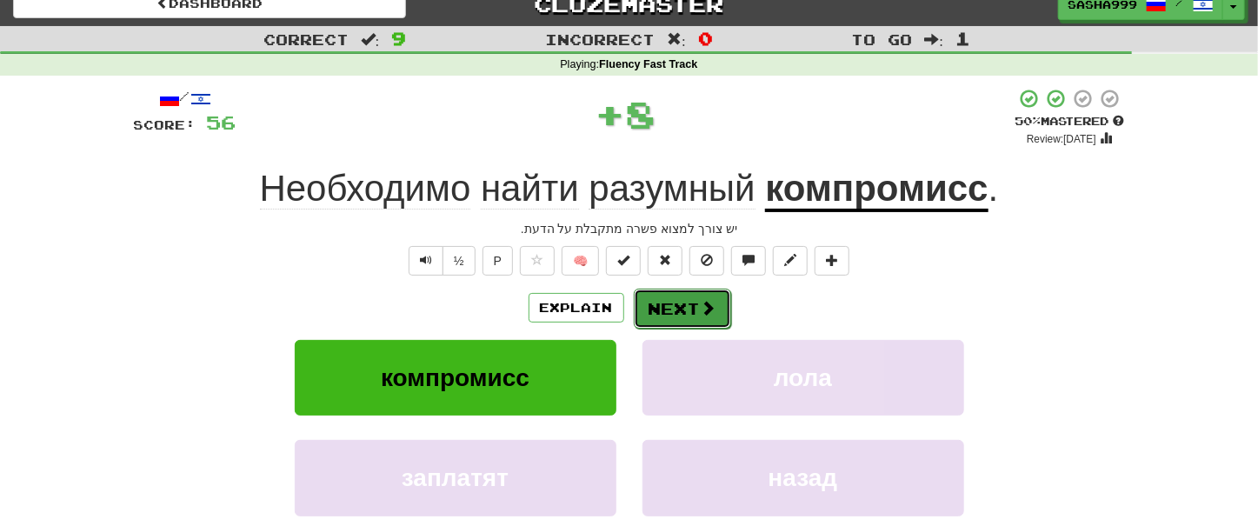
click at [711, 302] on span at bounding box center [709, 308] width 16 height 16
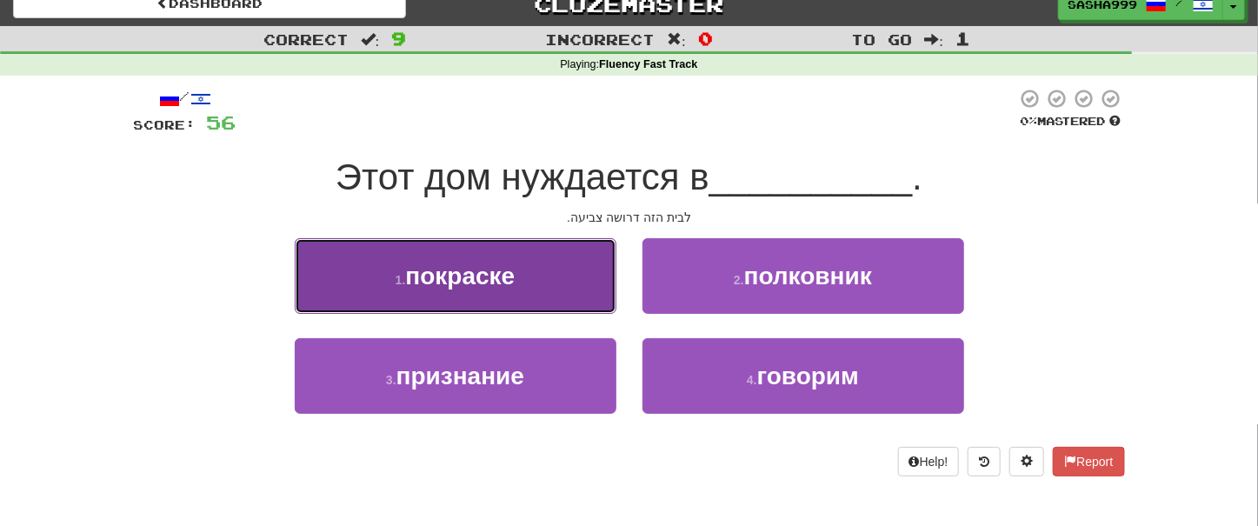
click at [505, 281] on span "покраске" at bounding box center [460, 276] width 110 height 27
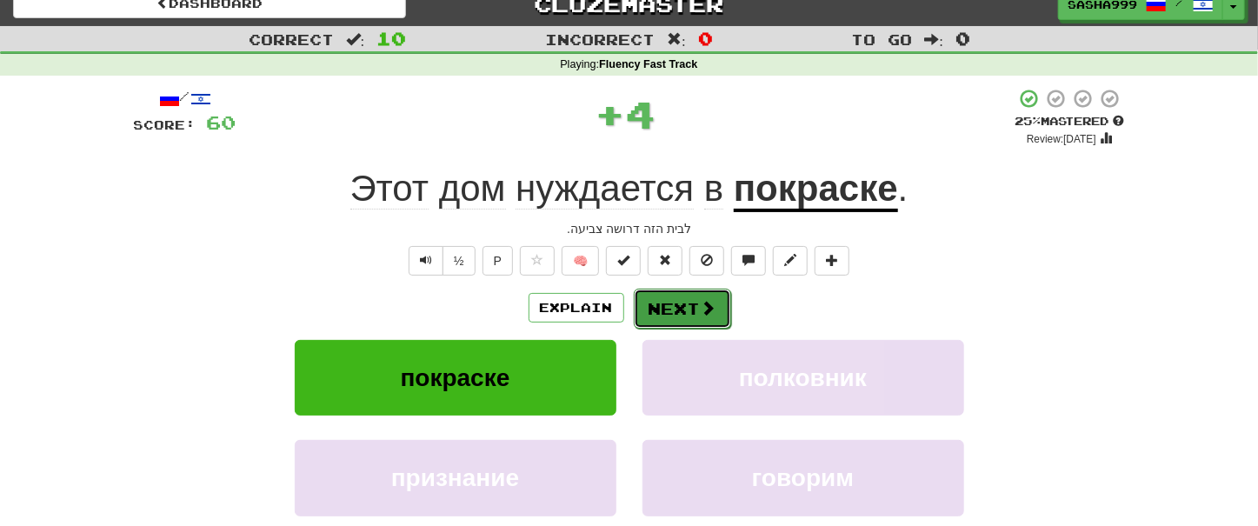
click at [683, 301] on button "Next" at bounding box center [682, 309] width 97 height 40
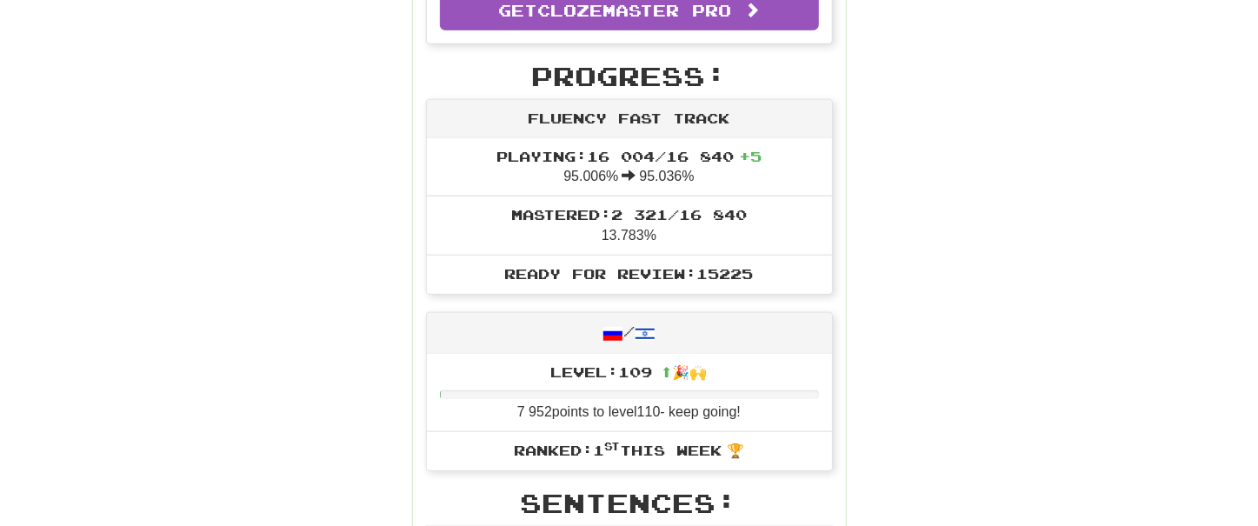
scroll to position [1007, 0]
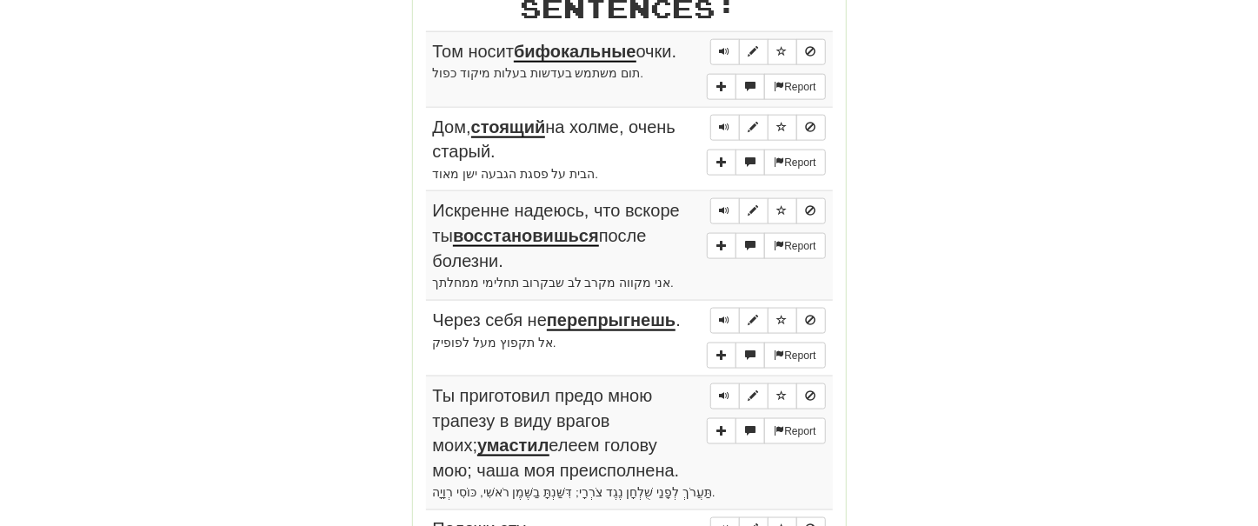
drag, startPoint x: 396, startPoint y: 46, endPoint x: 569, endPoint y: 157, distance: 205.7
click at [569, 157] on div "Round Results Stats: Score: + 60 Time: 0 : 55 New: 5 Review: 5 Correct: 10 Inco…" at bounding box center [629, 81] width 991 height 1738
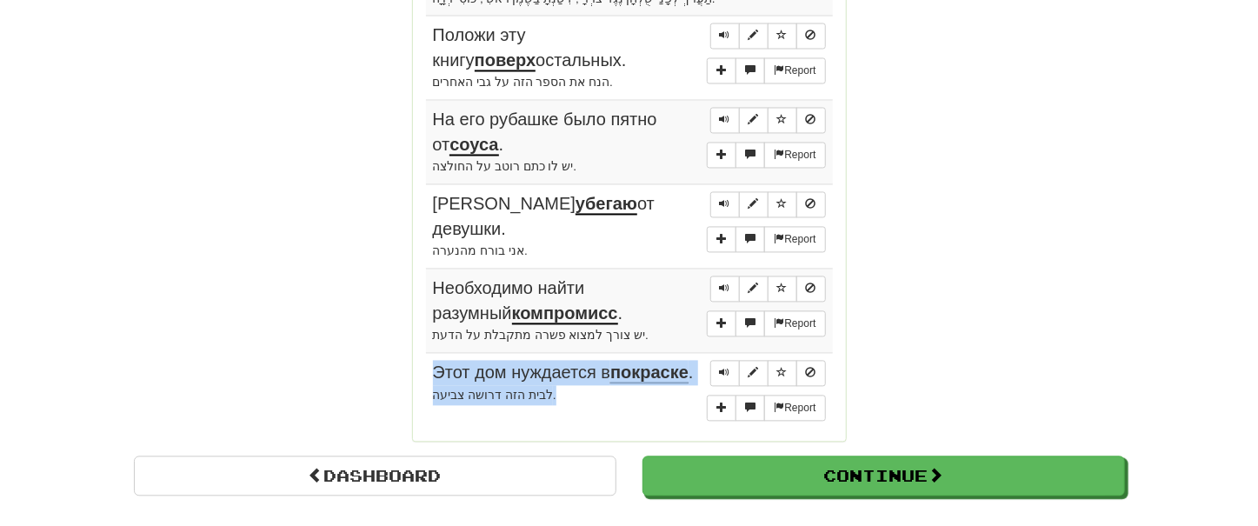
click at [572, 423] on td "Report Этот дом нуждается в покраске . לבית הזה דרושה צביעה." at bounding box center [629, 391] width 407 height 76
copy td "Этот дом нуждается в покраске . לבית הזה דרושה צביעה."
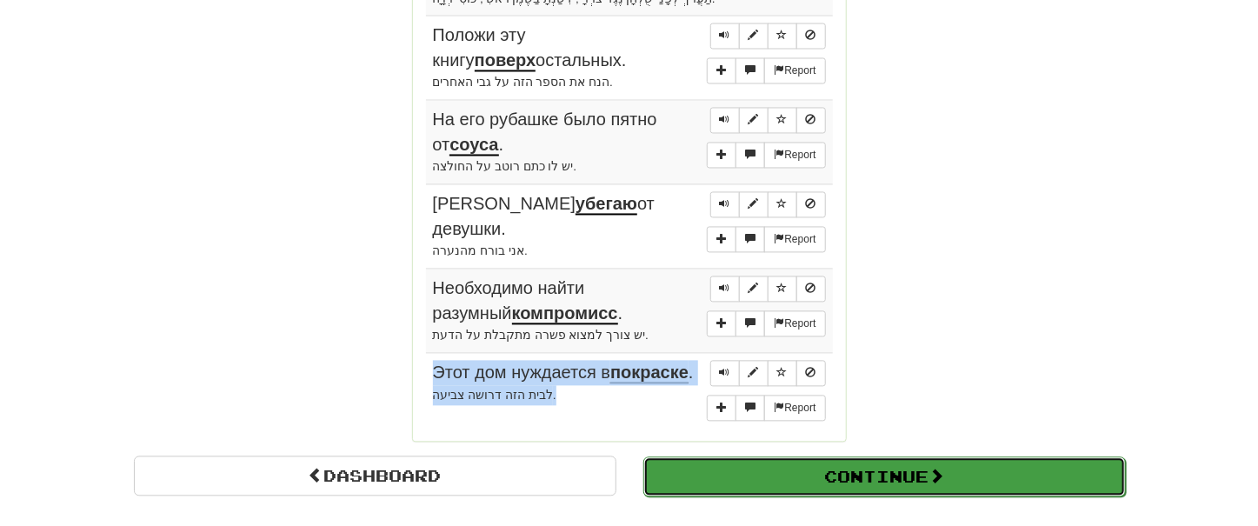
click at [808, 479] on button "Continue" at bounding box center [884, 477] width 483 height 40
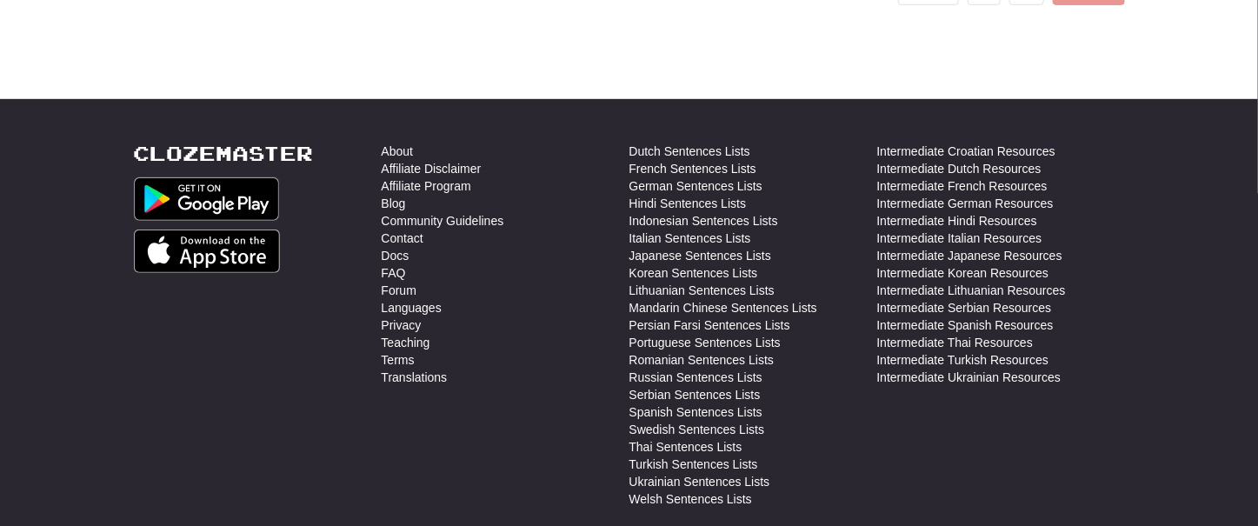
scroll to position [137, 0]
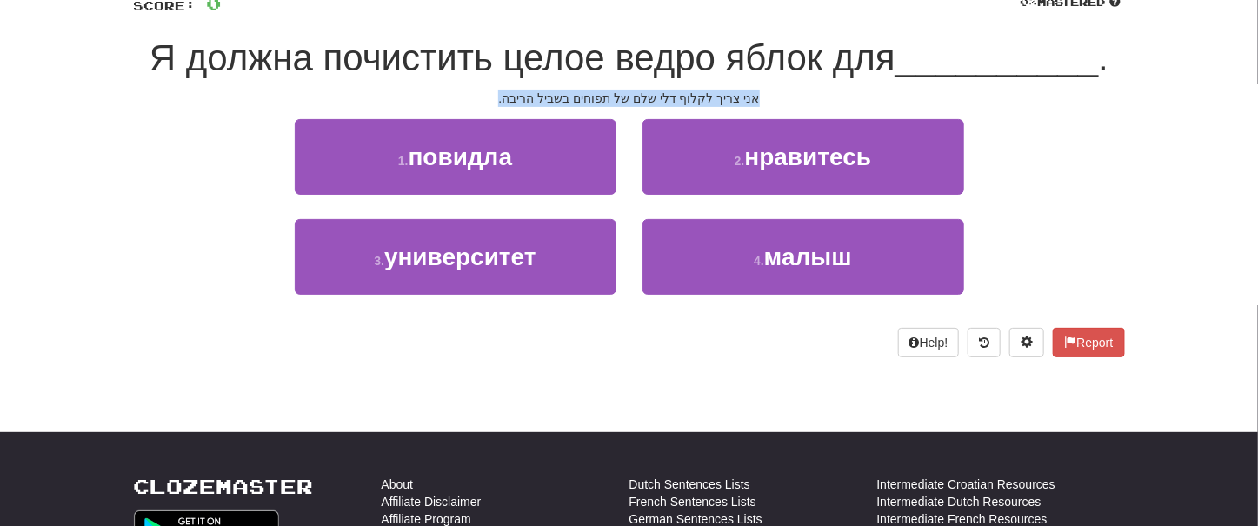
drag, startPoint x: 500, startPoint y: 90, endPoint x: 795, endPoint y: 101, distance: 294.9
click at [795, 101] on div "אני צריך לקלוף דלי שלם של תפוחים בשביל הריבה." at bounding box center [629, 98] width 991 height 17
copy div "אני צריך לקלוף דלי שלם של תפוחים בשביל הריבה."
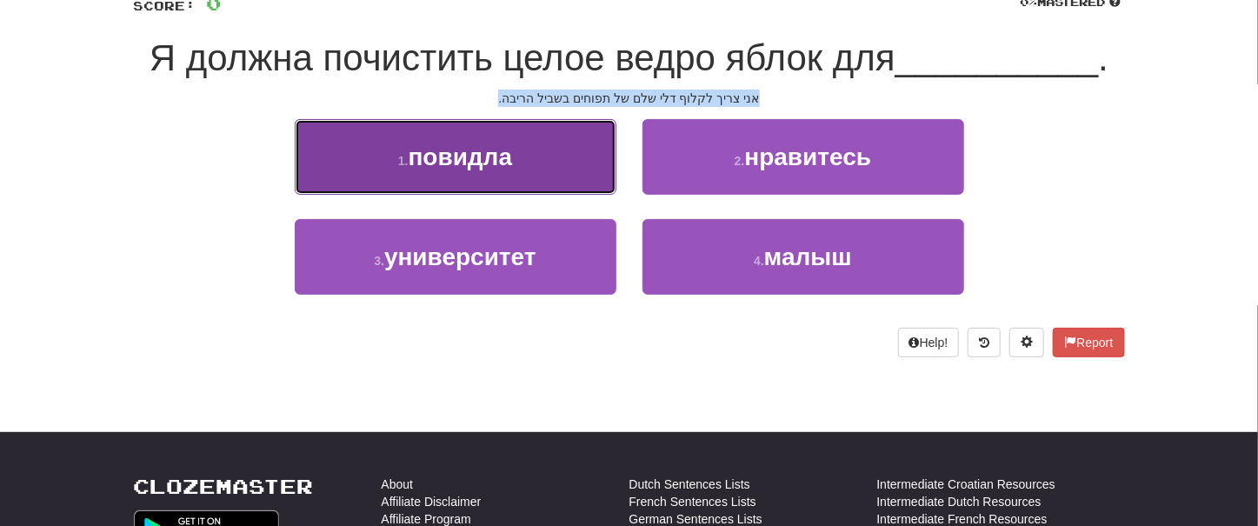
click at [476, 170] on button "1 . повидла" at bounding box center [456, 157] width 322 height 76
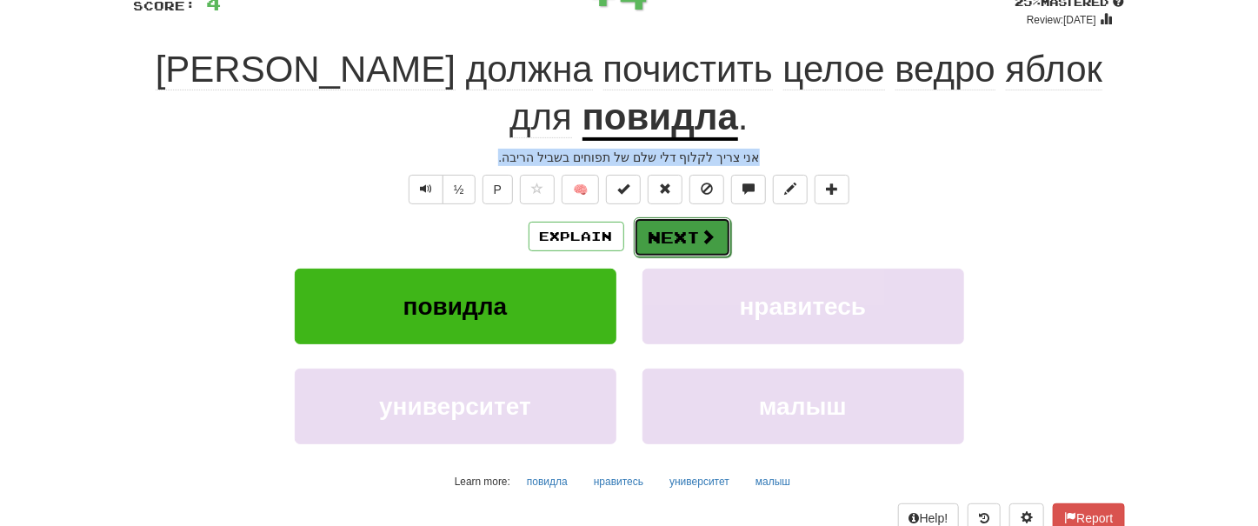
click at [692, 217] on button "Next" at bounding box center [682, 237] width 97 height 40
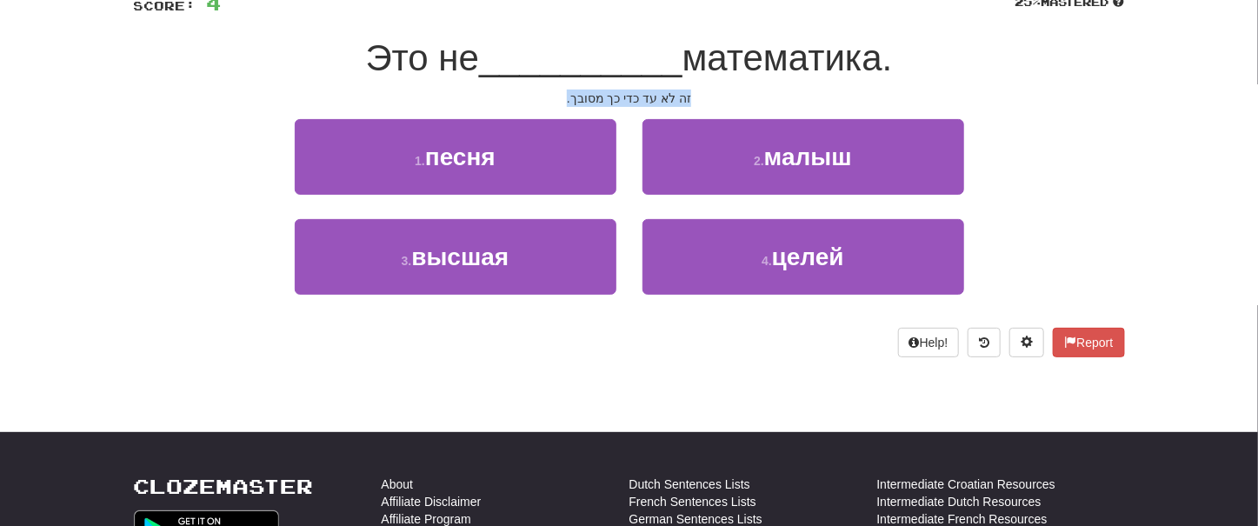
drag, startPoint x: 557, startPoint y: 95, endPoint x: 703, endPoint y: 93, distance: 146.1
click at [703, 93] on div "זה לא עד כדי כך מסובך." at bounding box center [629, 98] width 991 height 17
copy div "זה לא עד כדי כך מסובך."
click at [410, 377] on div "/ Score: 4 25 % Mastered Это не __________ математика. זה לא עד כדי כך מסובך. 1…" at bounding box center [629, 169] width 991 height 425
drag, startPoint x: 569, startPoint y: 98, endPoint x: 716, endPoint y: 95, distance: 146.1
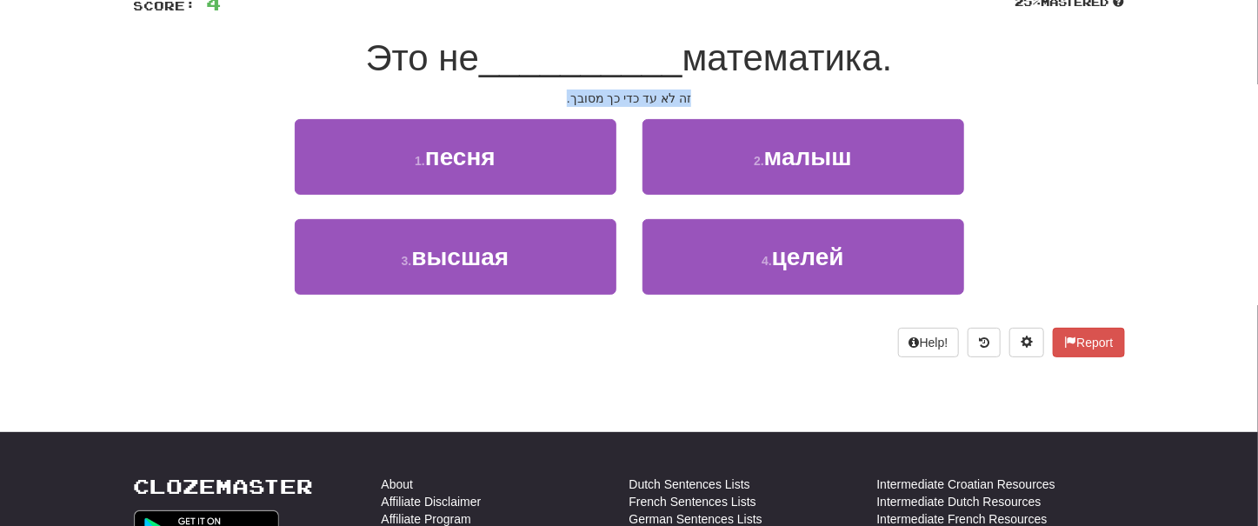
click at [716, 95] on div "זה לא עד כדי כך מסובך." at bounding box center [629, 98] width 991 height 17
copy div "זה לא עד כדי כך מסובך."
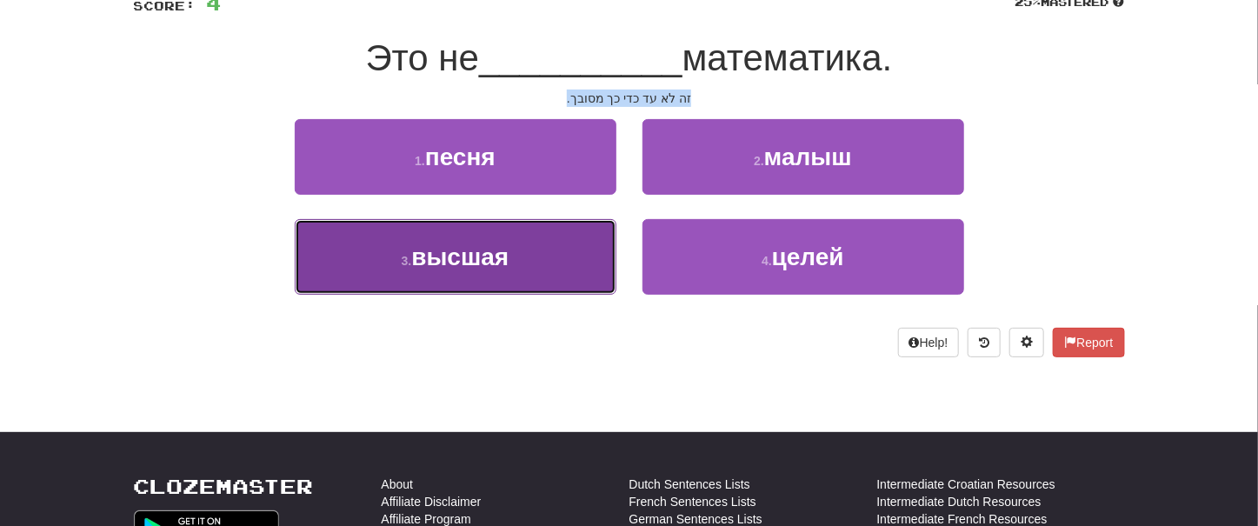
click at [403, 266] on small "3 ." at bounding box center [407, 261] width 10 height 14
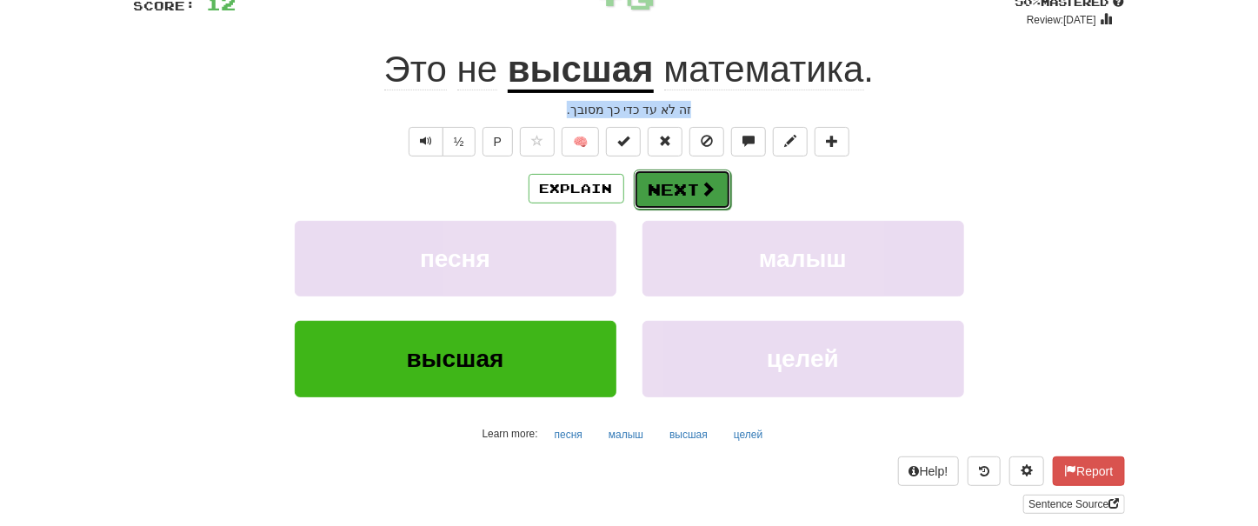
click at [673, 196] on button "Next" at bounding box center [682, 190] width 97 height 40
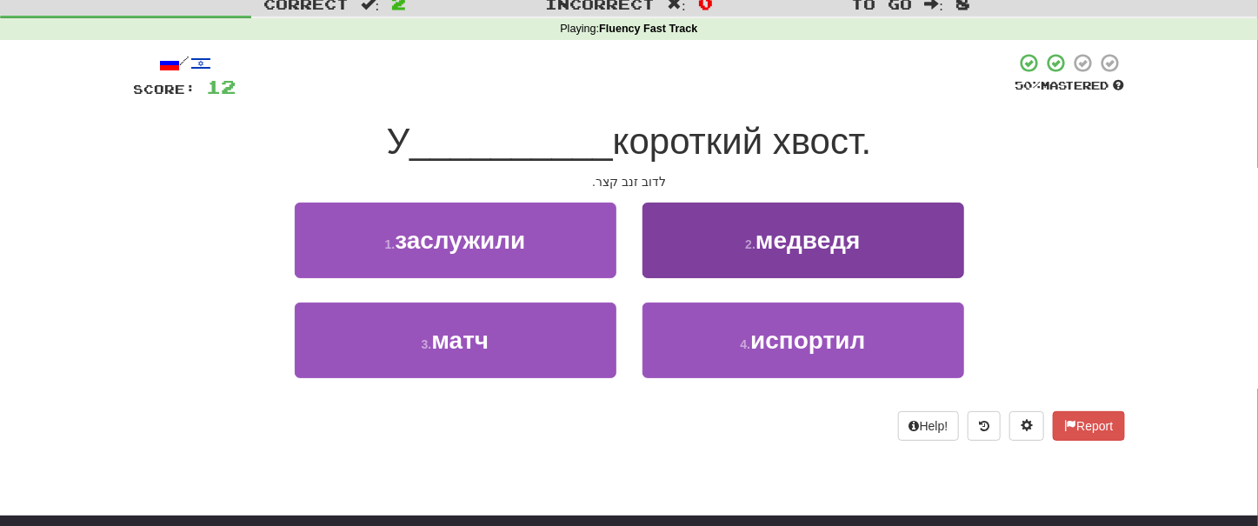
scroll to position [0, 0]
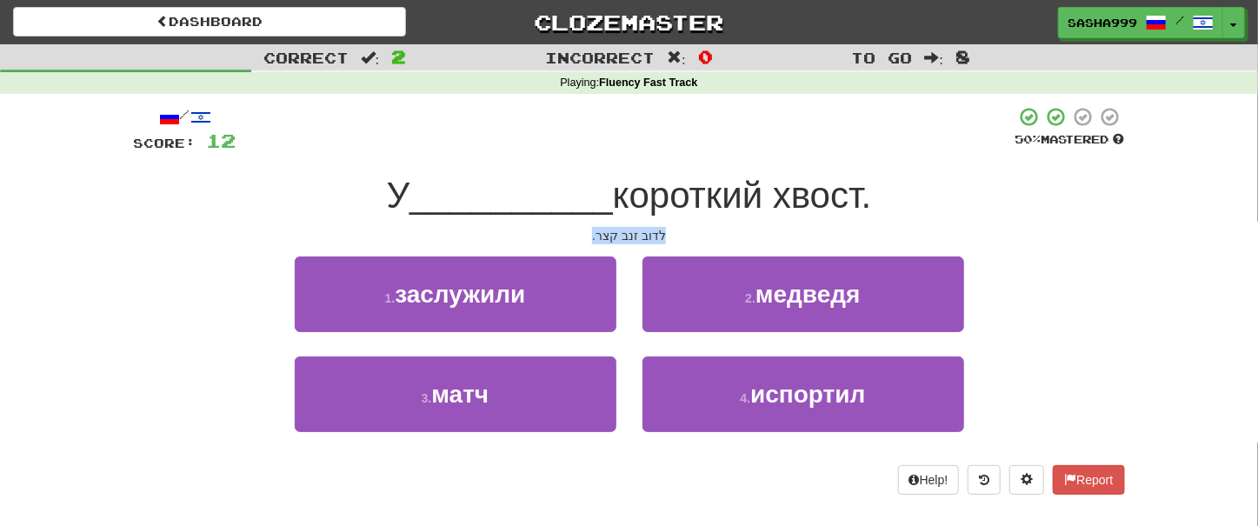
drag, startPoint x: 582, startPoint y: 230, endPoint x: 701, endPoint y: 236, distance: 118.4
click at [715, 243] on div "לדוב זנב קצר." at bounding box center [629, 235] width 991 height 17
copy div "לדוב זנב קצר."
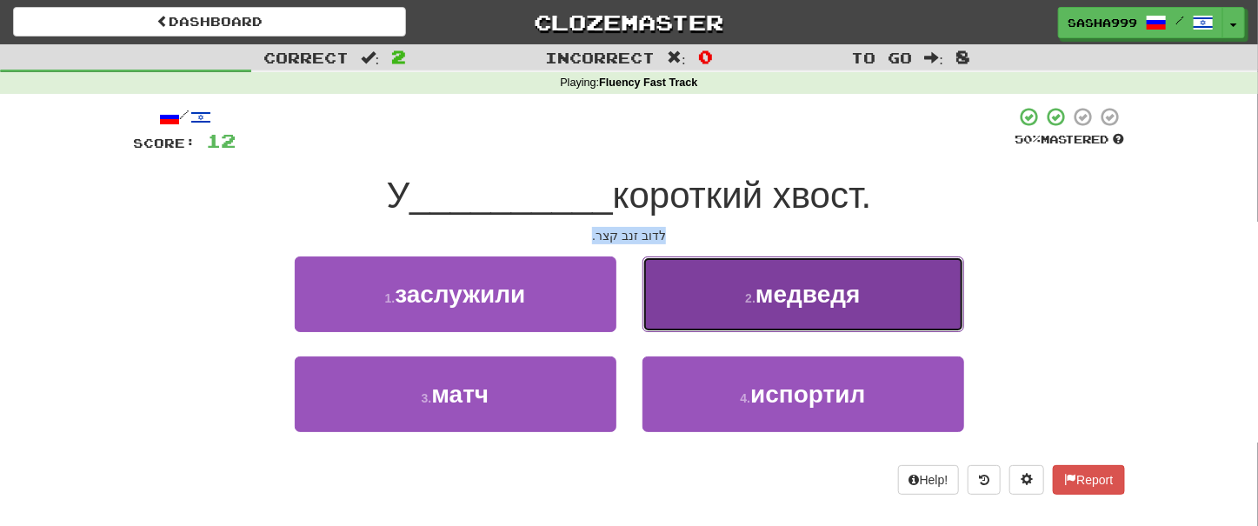
click at [802, 296] on span "медведя" at bounding box center [807, 294] width 105 height 27
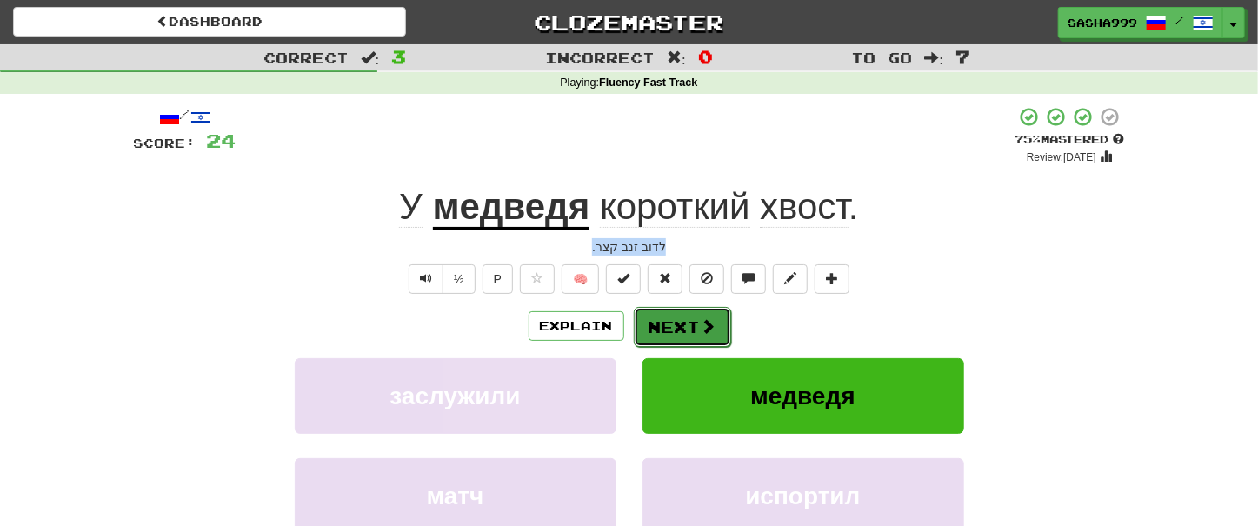
click at [702, 329] on span at bounding box center [709, 326] width 16 height 16
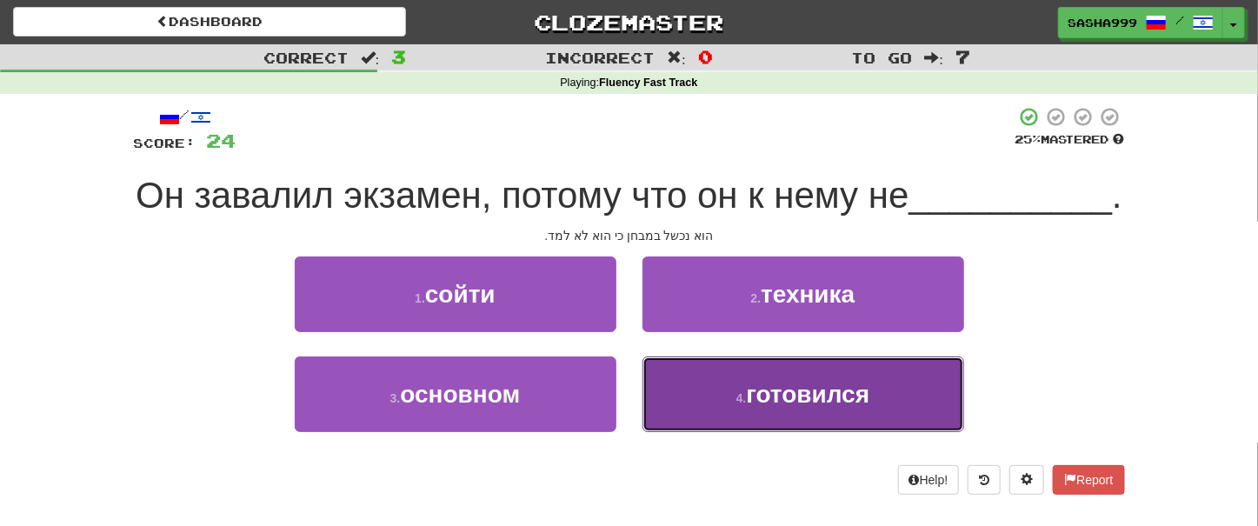
click at [789, 408] on span "готовился" at bounding box center [807, 394] width 123 height 27
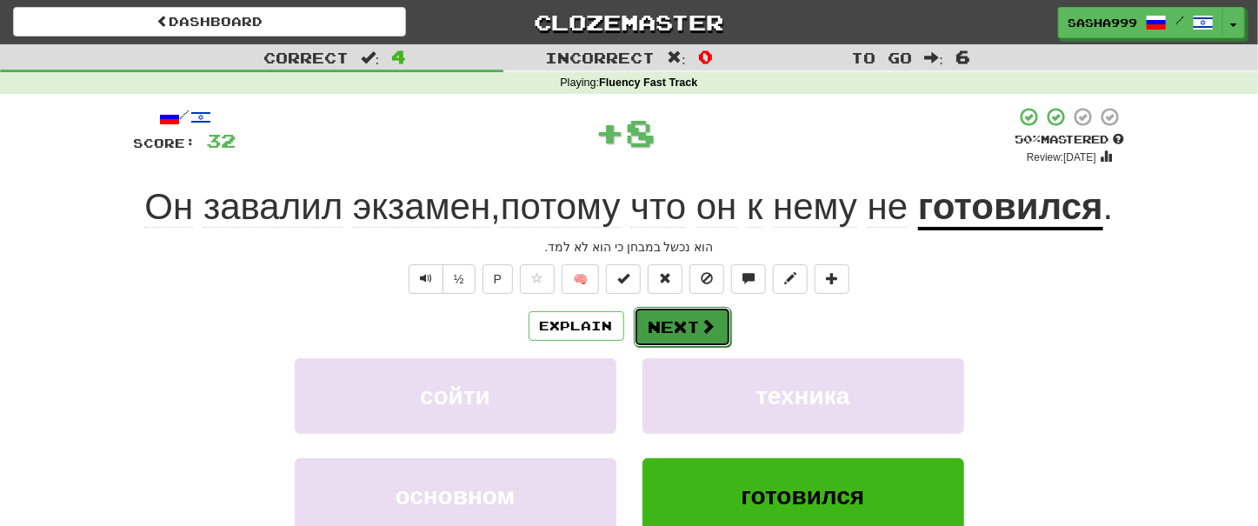
click at [673, 323] on button "Next" at bounding box center [682, 327] width 97 height 40
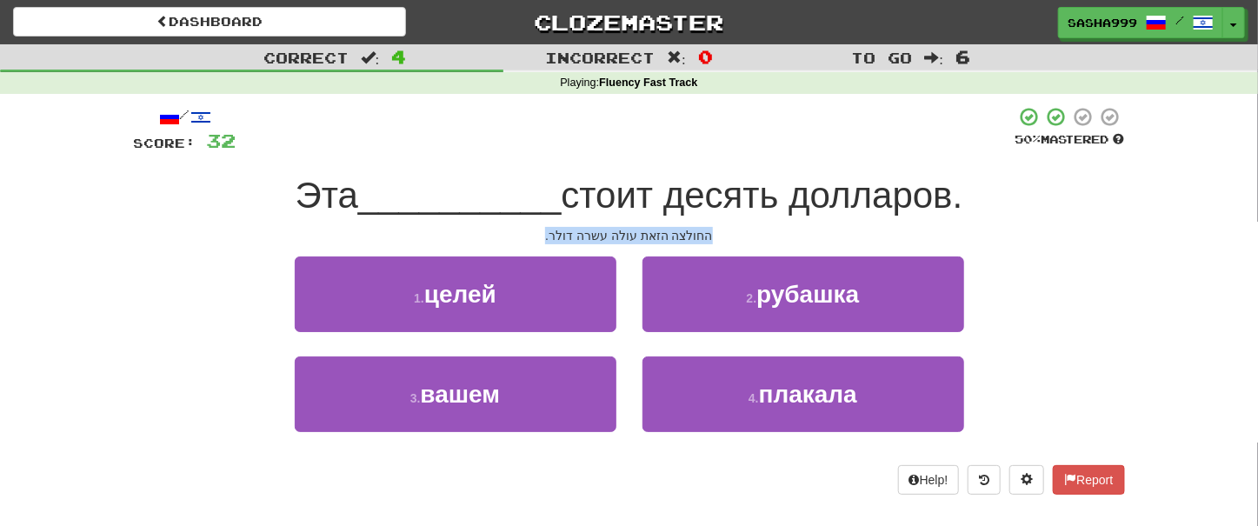
drag, startPoint x: 529, startPoint y: 249, endPoint x: 731, endPoint y: 226, distance: 203.8
click at [731, 226] on div "/ Score: 32 50 % Mastered Эта __________ стоит десять долларов. החולצה הזאת עול…" at bounding box center [629, 300] width 991 height 389
copy div "החולצה הזאת עולה עשרה דולר."
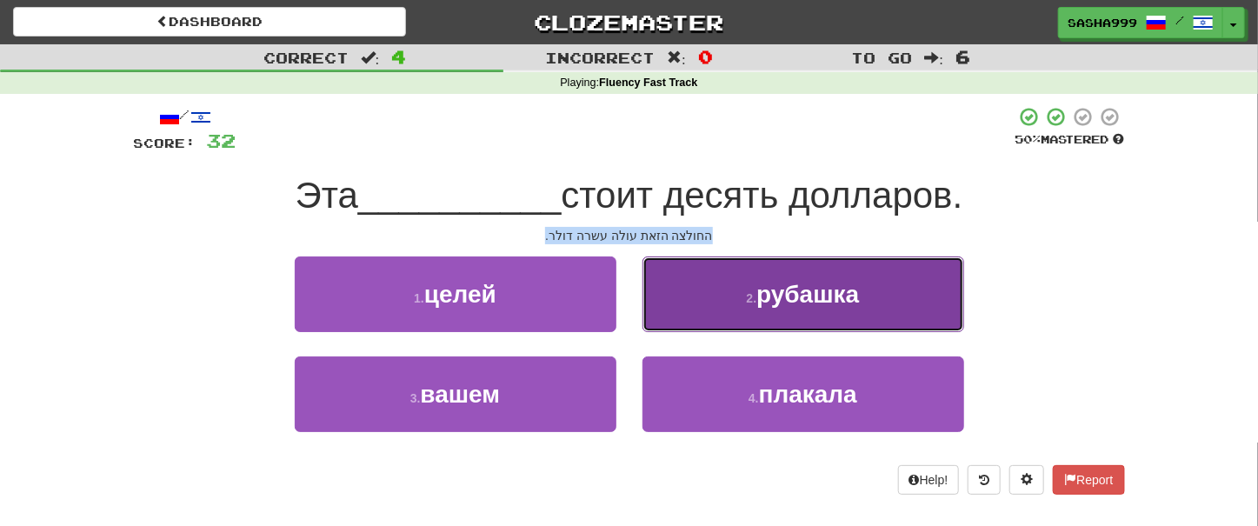
click at [757, 293] on small "2 ." at bounding box center [752, 298] width 10 height 14
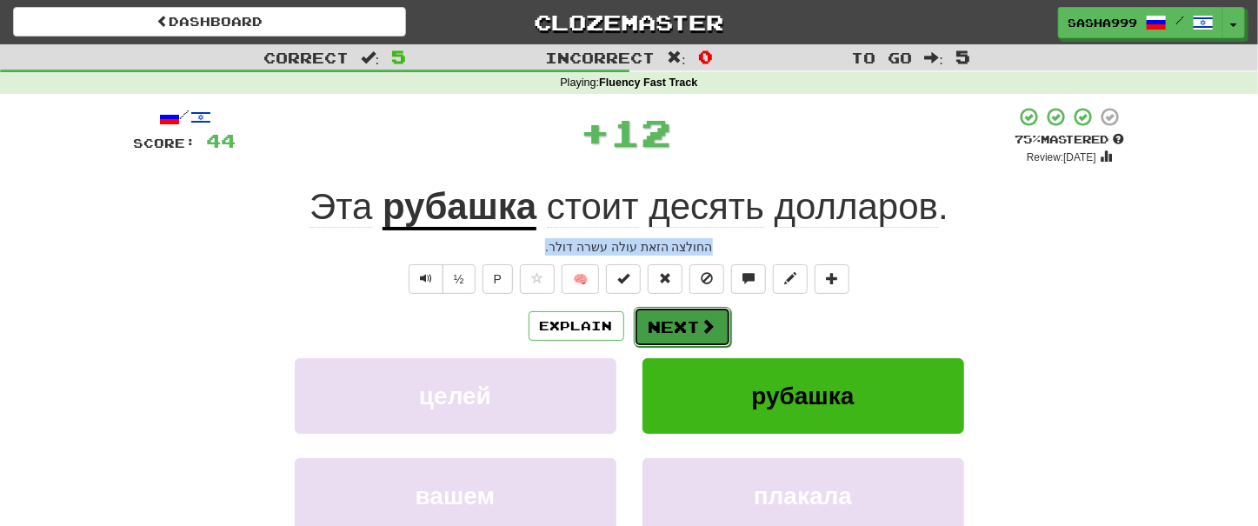
click at [675, 332] on button "Next" at bounding box center [682, 327] width 97 height 40
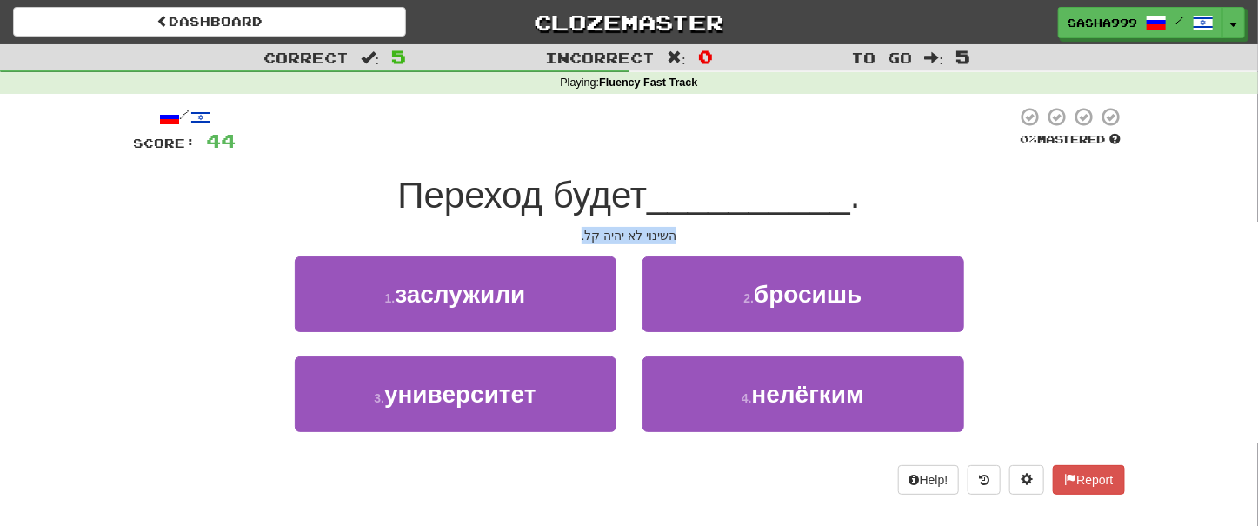
drag, startPoint x: 567, startPoint y: 234, endPoint x: 678, endPoint y: 236, distance: 111.3
click at [678, 236] on div "השינוי לא יהיה קל." at bounding box center [629, 235] width 991 height 17
copy div "השינוי לא יהיה קל."
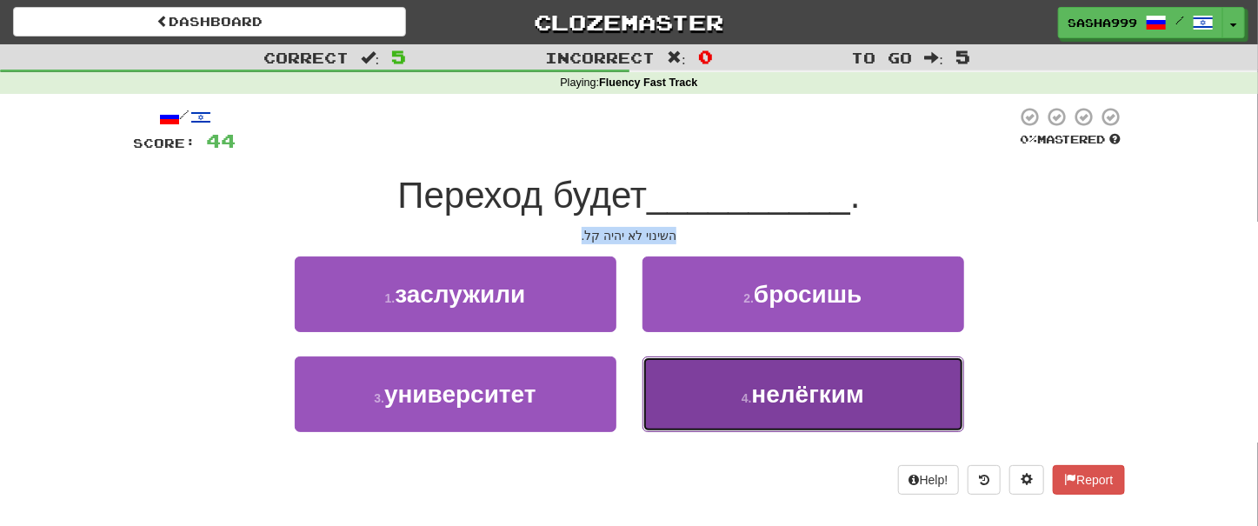
click at [829, 399] on span "нелёгким" at bounding box center [808, 394] width 112 height 27
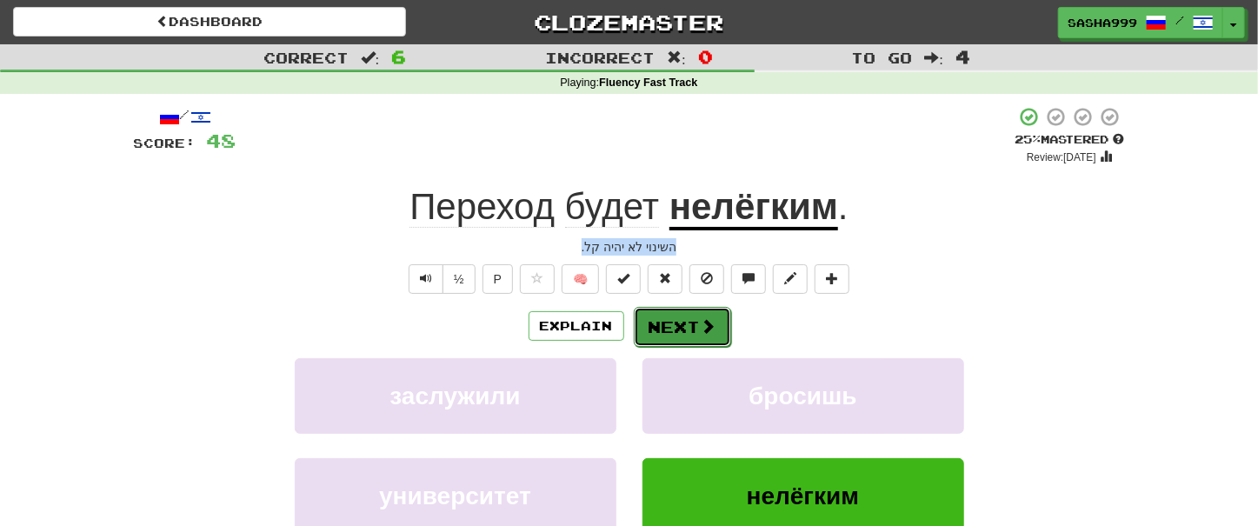
click at [681, 335] on button "Next" at bounding box center [682, 327] width 97 height 40
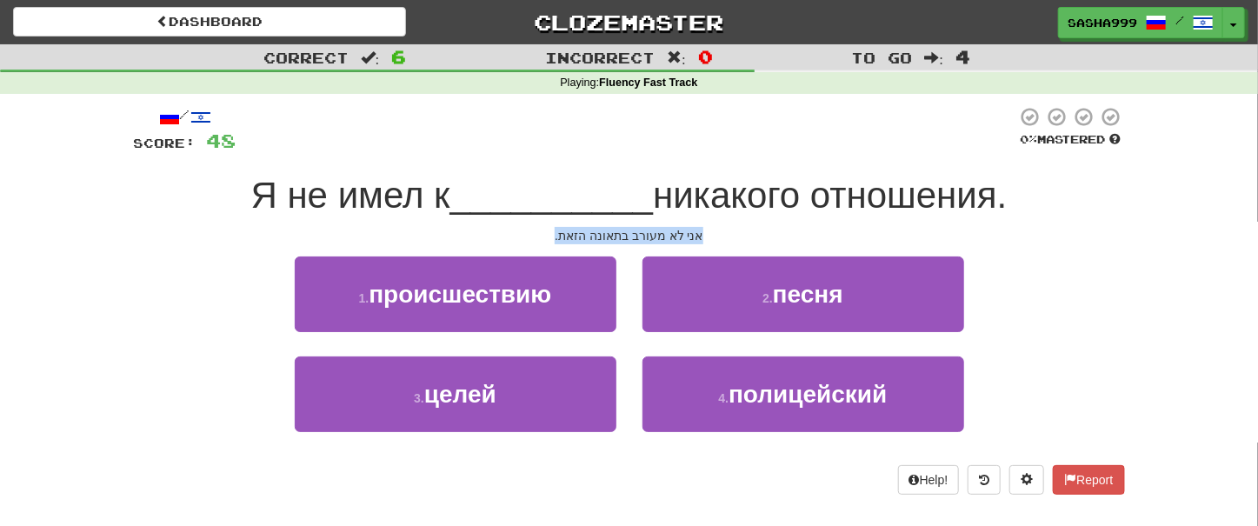
drag, startPoint x: 515, startPoint y: 231, endPoint x: 720, endPoint y: 237, distance: 205.3
click at [720, 237] on div "אני לא מעורב בתאונה הזאת." at bounding box center [629, 235] width 991 height 17
copy div "אני לא מעורב בתאונה הזאת."
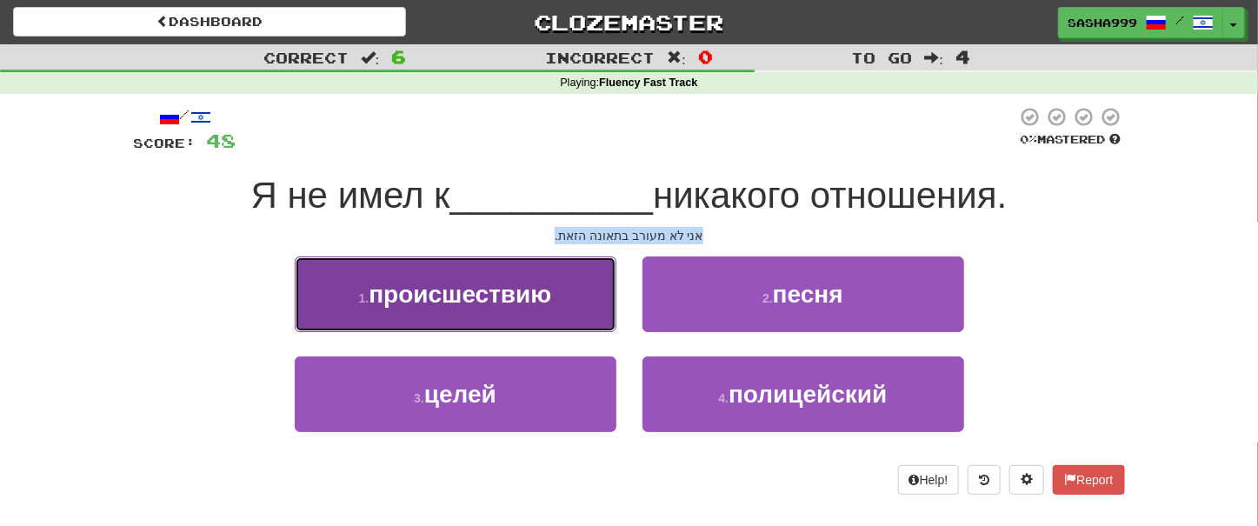
click at [470, 299] on span "происшествию" at bounding box center [460, 294] width 183 height 27
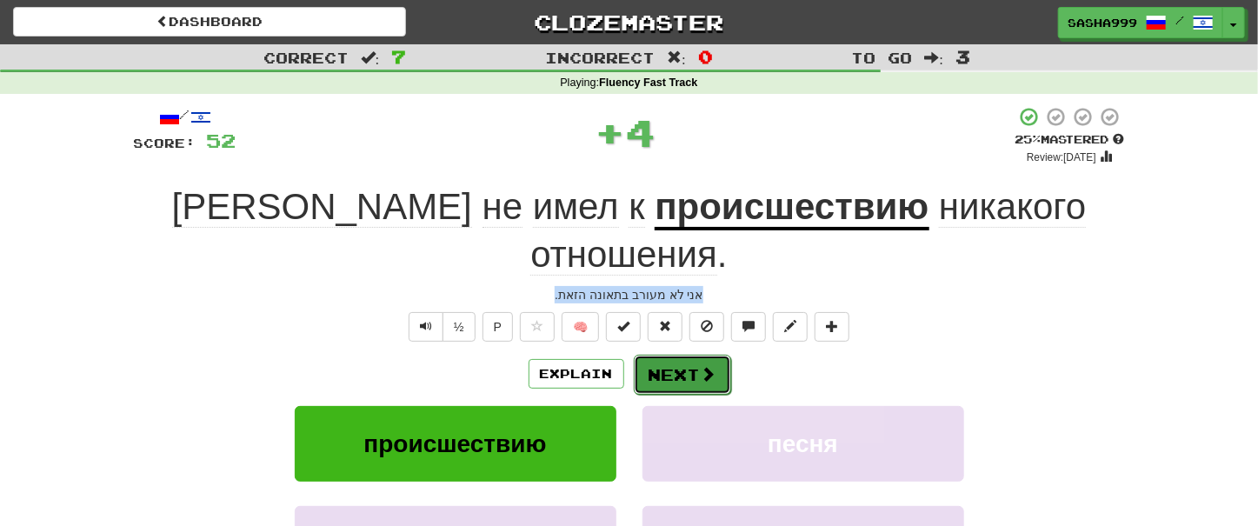
click at [684, 355] on button "Next" at bounding box center [682, 375] width 97 height 40
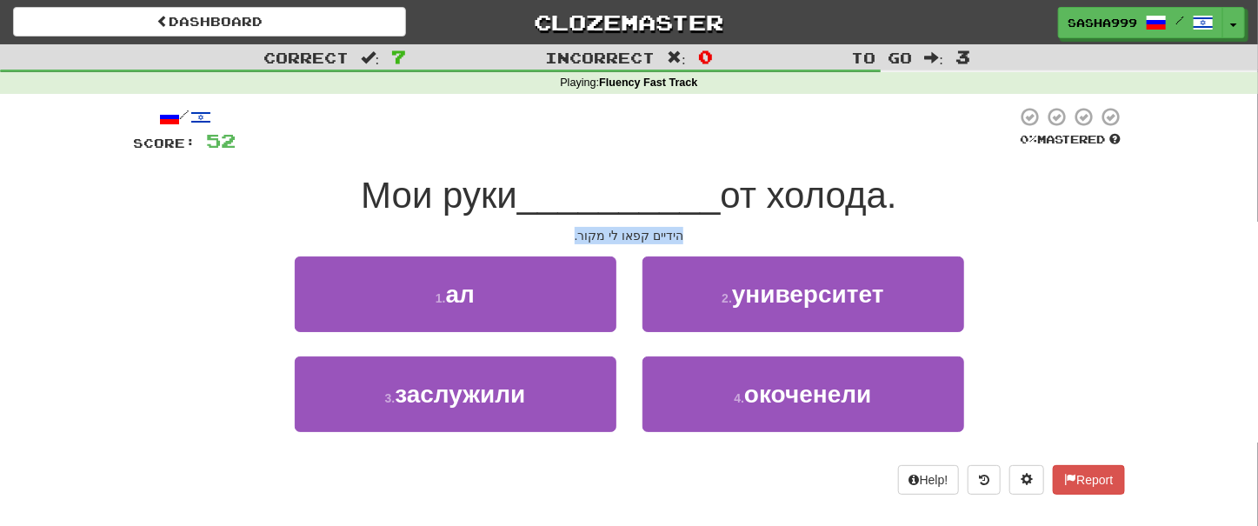
drag, startPoint x: 576, startPoint y: 239, endPoint x: 672, endPoint y: 230, distance: 96.0
click at [697, 231] on div "הידיים קפאו לי מקור." at bounding box center [629, 235] width 991 height 17
copy div "הידיים קפאו לי מקור."
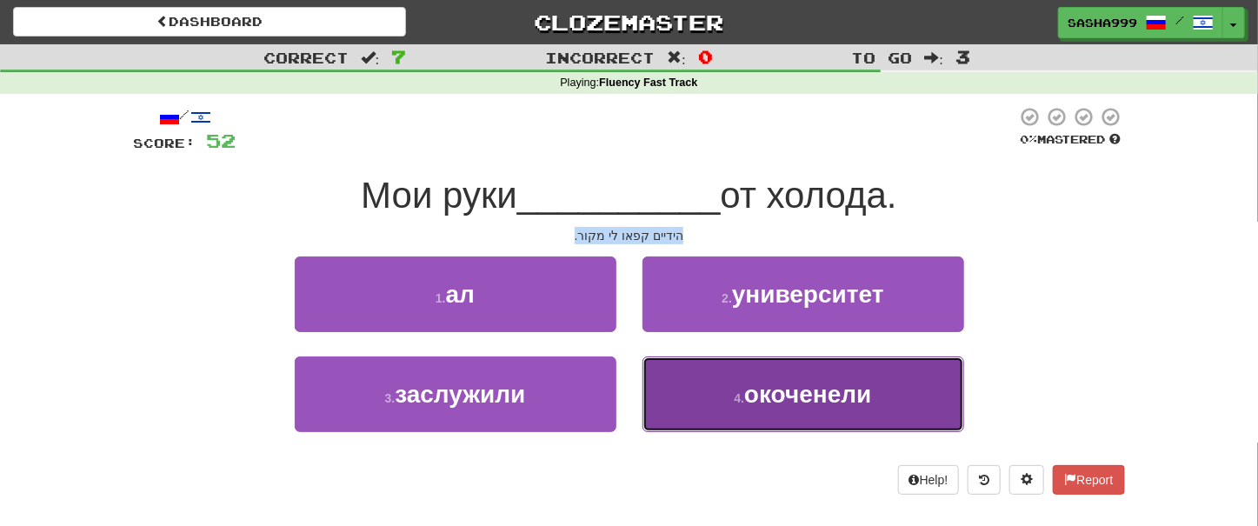
click at [822, 399] on span "окоченели" at bounding box center [807, 394] width 127 height 27
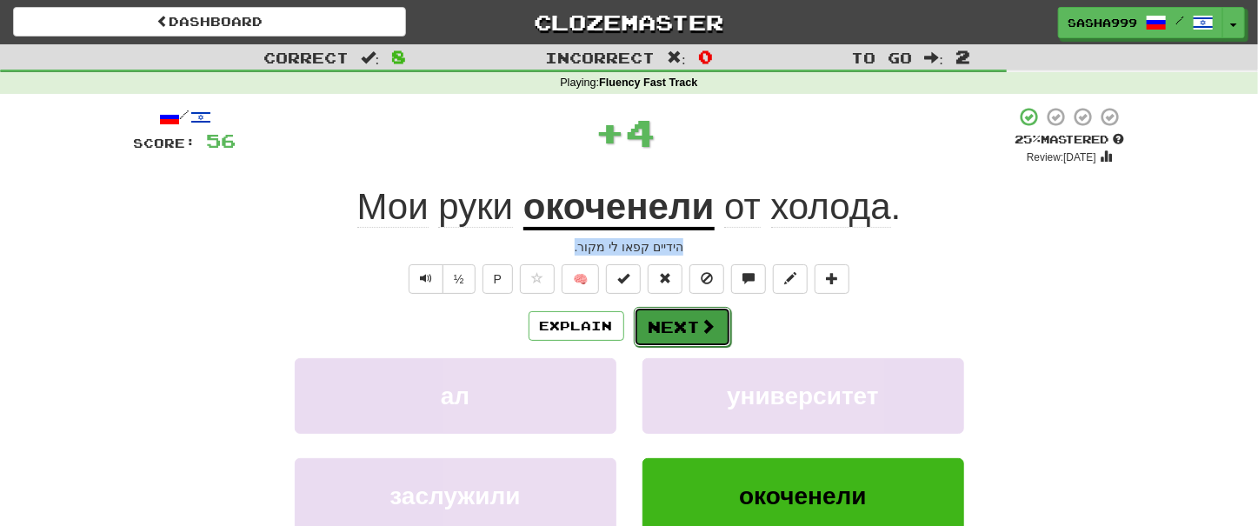
click at [674, 323] on button "Next" at bounding box center [682, 327] width 97 height 40
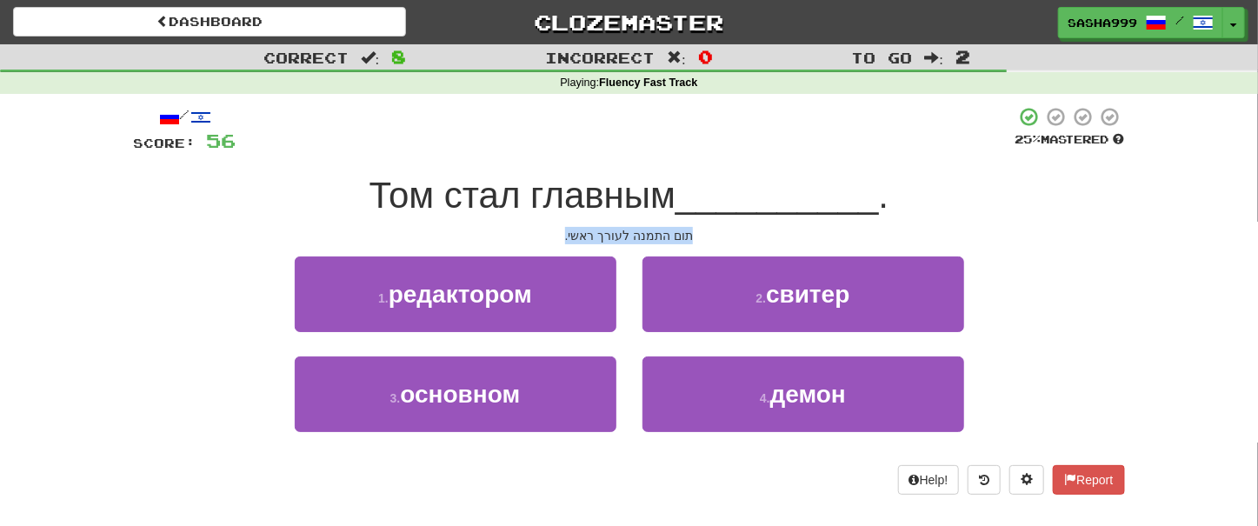
drag, startPoint x: 552, startPoint y: 229, endPoint x: 707, endPoint y: 239, distance: 155.1
click at [707, 239] on div "תום התמנה לעורך ראשי." at bounding box center [629, 235] width 991 height 17
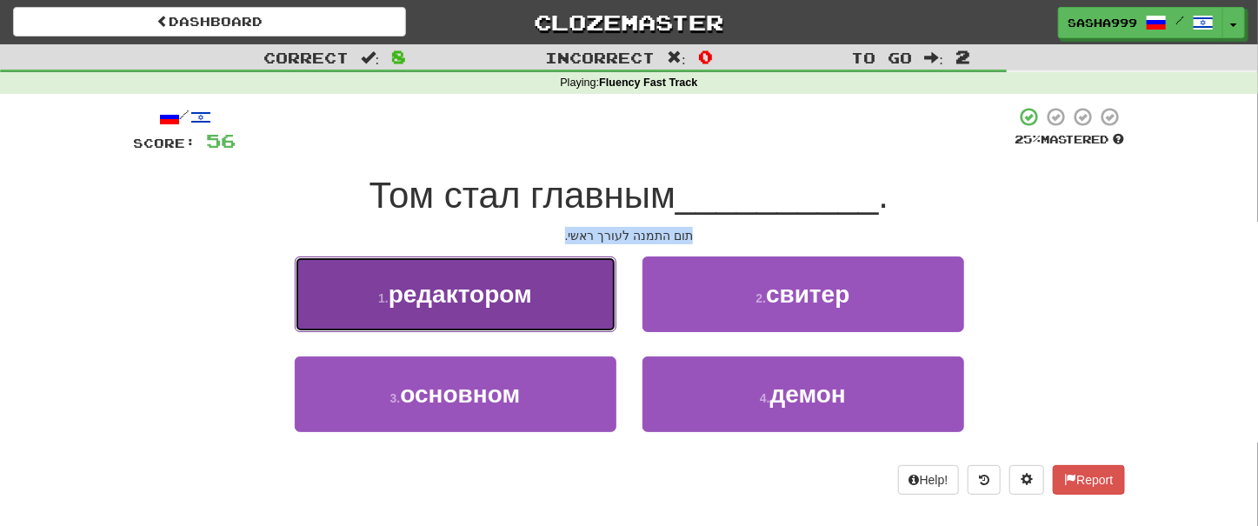
click at [425, 298] on span "редактором" at bounding box center [460, 294] width 143 height 27
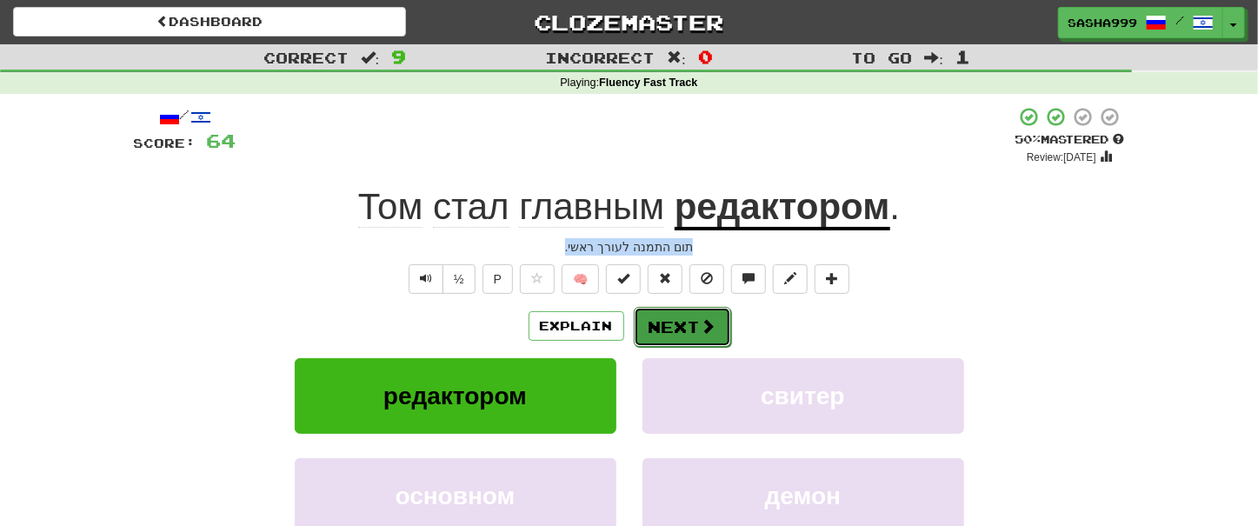
click at [703, 330] on span at bounding box center [709, 326] width 16 height 16
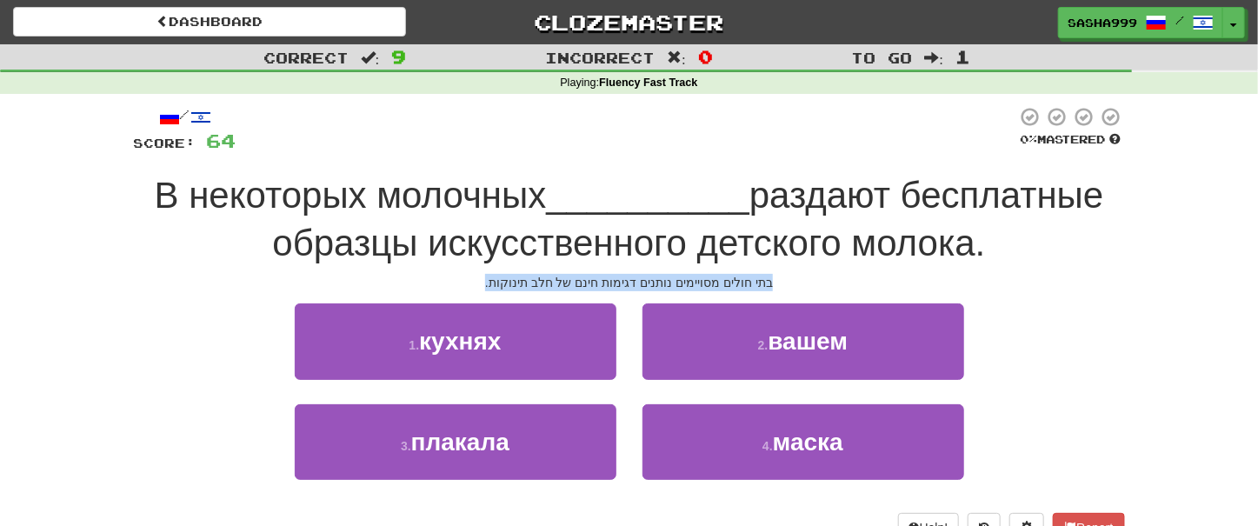
drag, startPoint x: 492, startPoint y: 278, endPoint x: 792, endPoint y: 273, distance: 300.0
click at [792, 273] on div "/ Score: 64 0 % Mastered В некоторых молочных __________ раздают бесплатные обр…" at bounding box center [629, 324] width 991 height 436
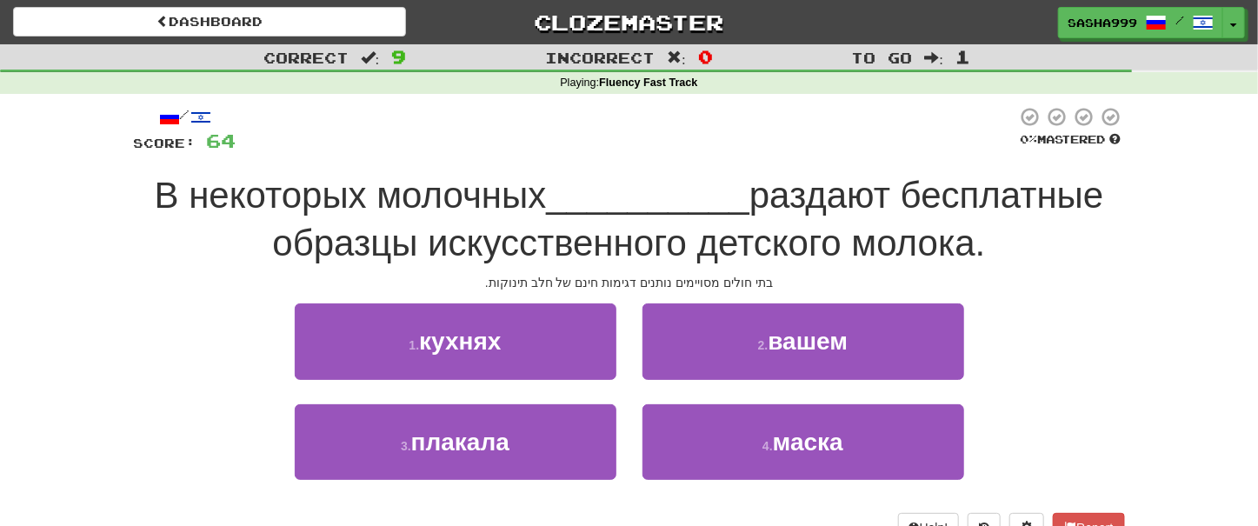
click at [103, 267] on div "Correct : 9 Incorrect : 0 To go : 1 Playing : Fluency Fast Track / Score: 64 0 …" at bounding box center [629, 305] width 1258 height 523
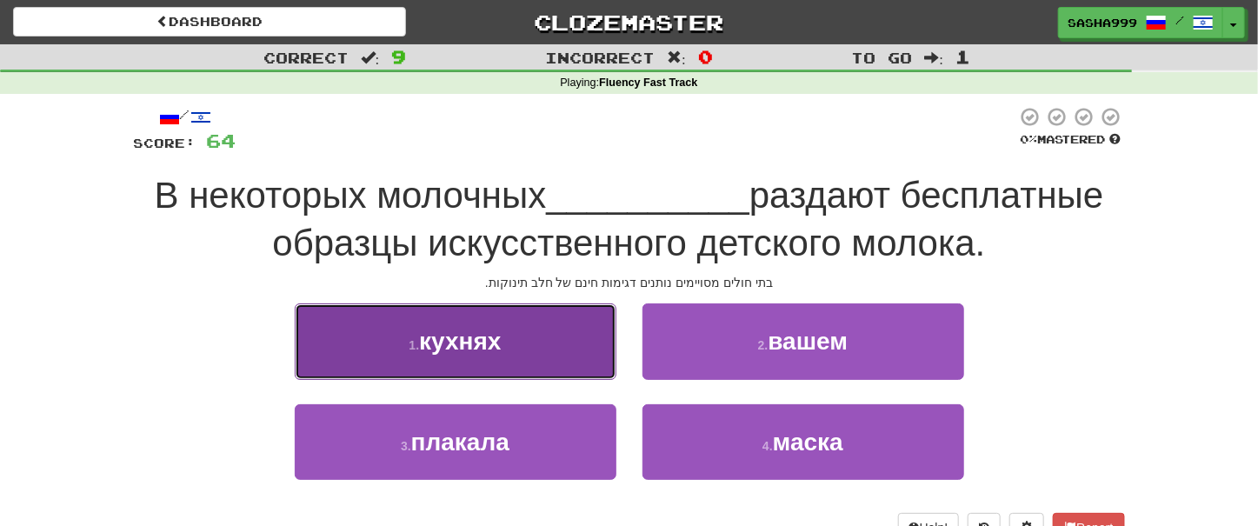
click at [488, 350] on span "кухнях" at bounding box center [460, 341] width 82 height 27
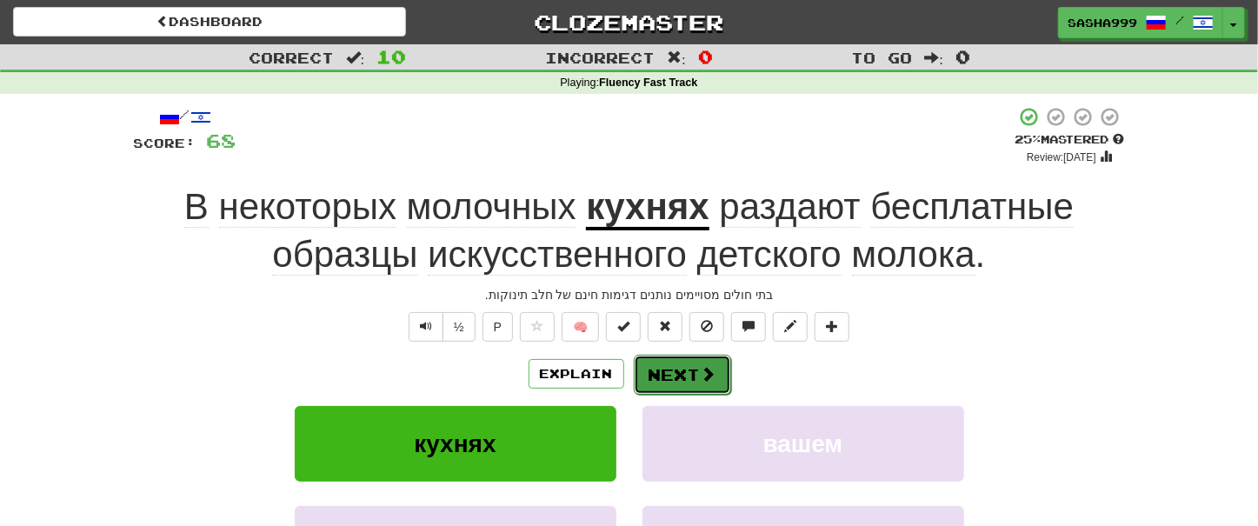
click at [692, 375] on button "Next" at bounding box center [682, 375] width 97 height 40
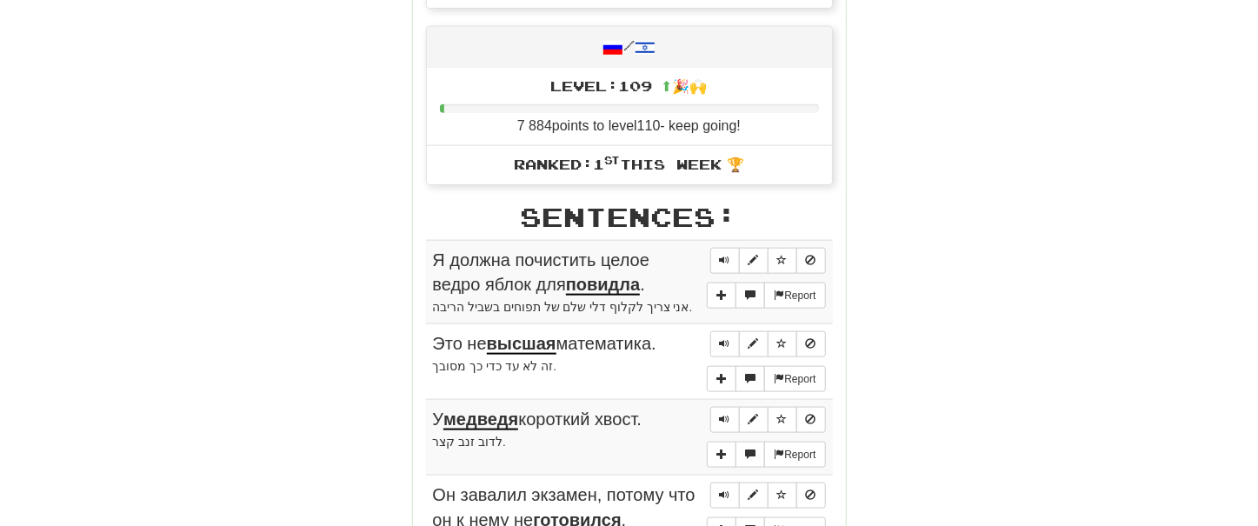
scroll to position [988, 0]
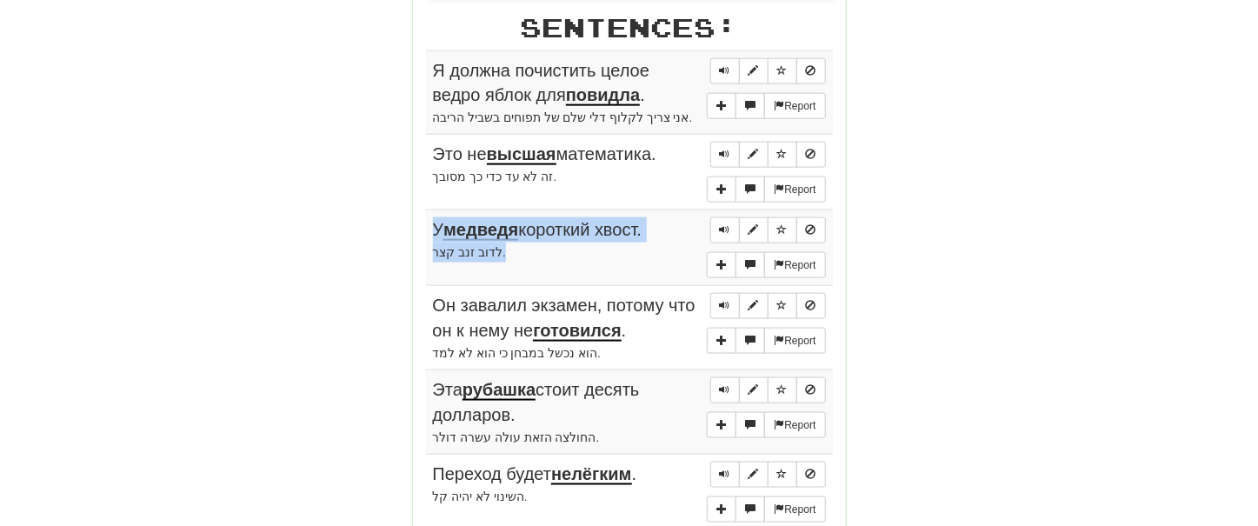
drag, startPoint x: 409, startPoint y: 65, endPoint x: 656, endPoint y: 250, distance: 307.9
click at [656, 250] on div "Round Results Stats: Score: + 68 Time: 3 : 15 New: 5 Review: 5 Correct: 10 Inco…" at bounding box center [629, 91] width 991 height 1721
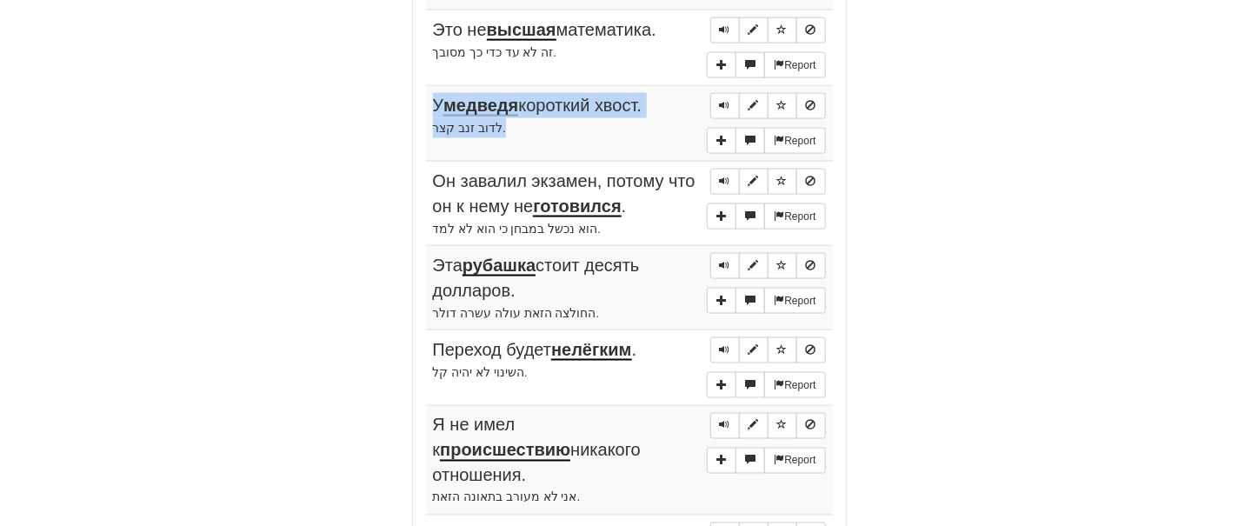
scroll to position [1482, 0]
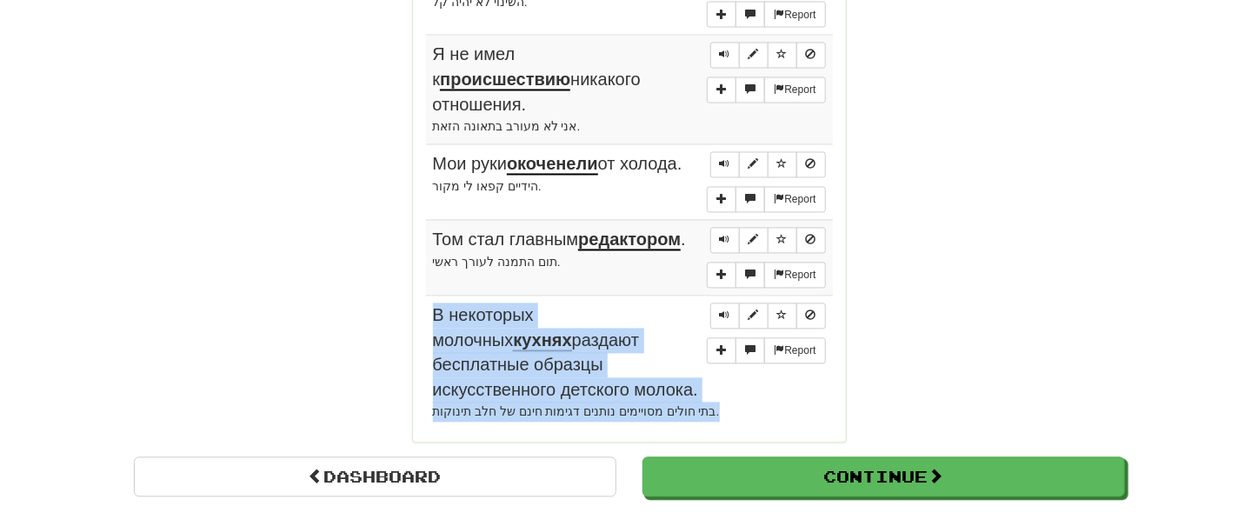
click at [702, 395] on td "Report В некоторых молочных кухнях раздают бесплатные образцы искусственного де…" at bounding box center [629, 363] width 407 height 134
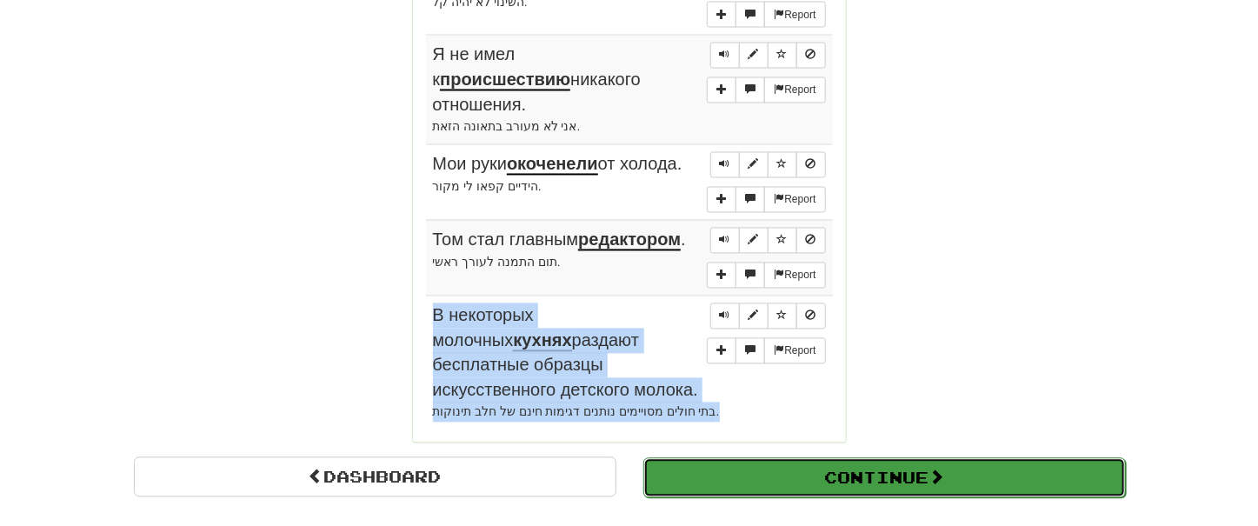
click at [772, 458] on button "Continue" at bounding box center [884, 478] width 483 height 40
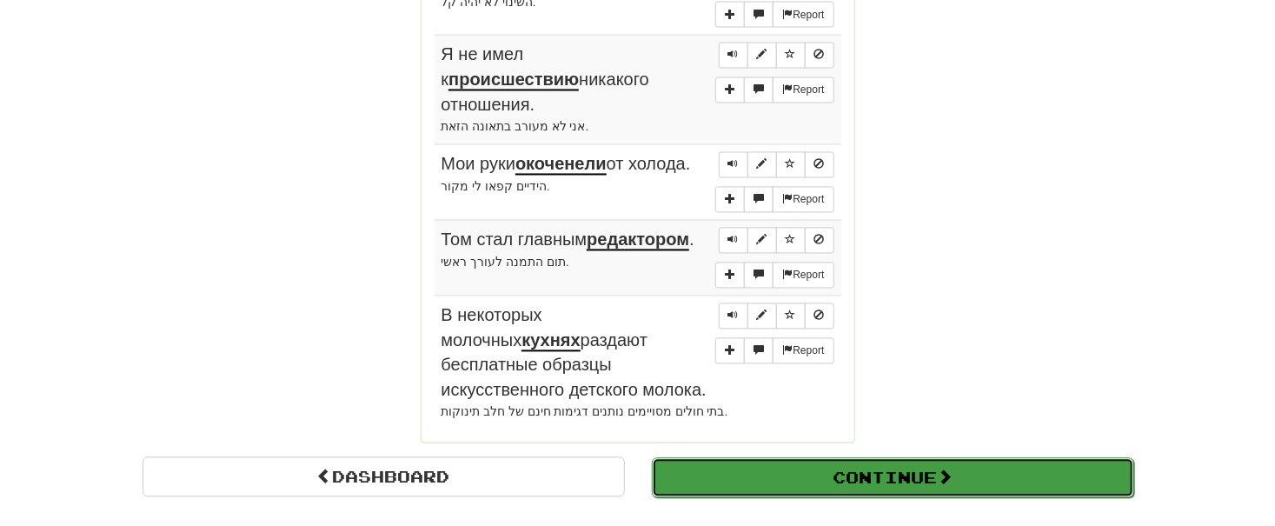
scroll to position [617, 0]
